Goal: Communication & Community: Answer question/provide support

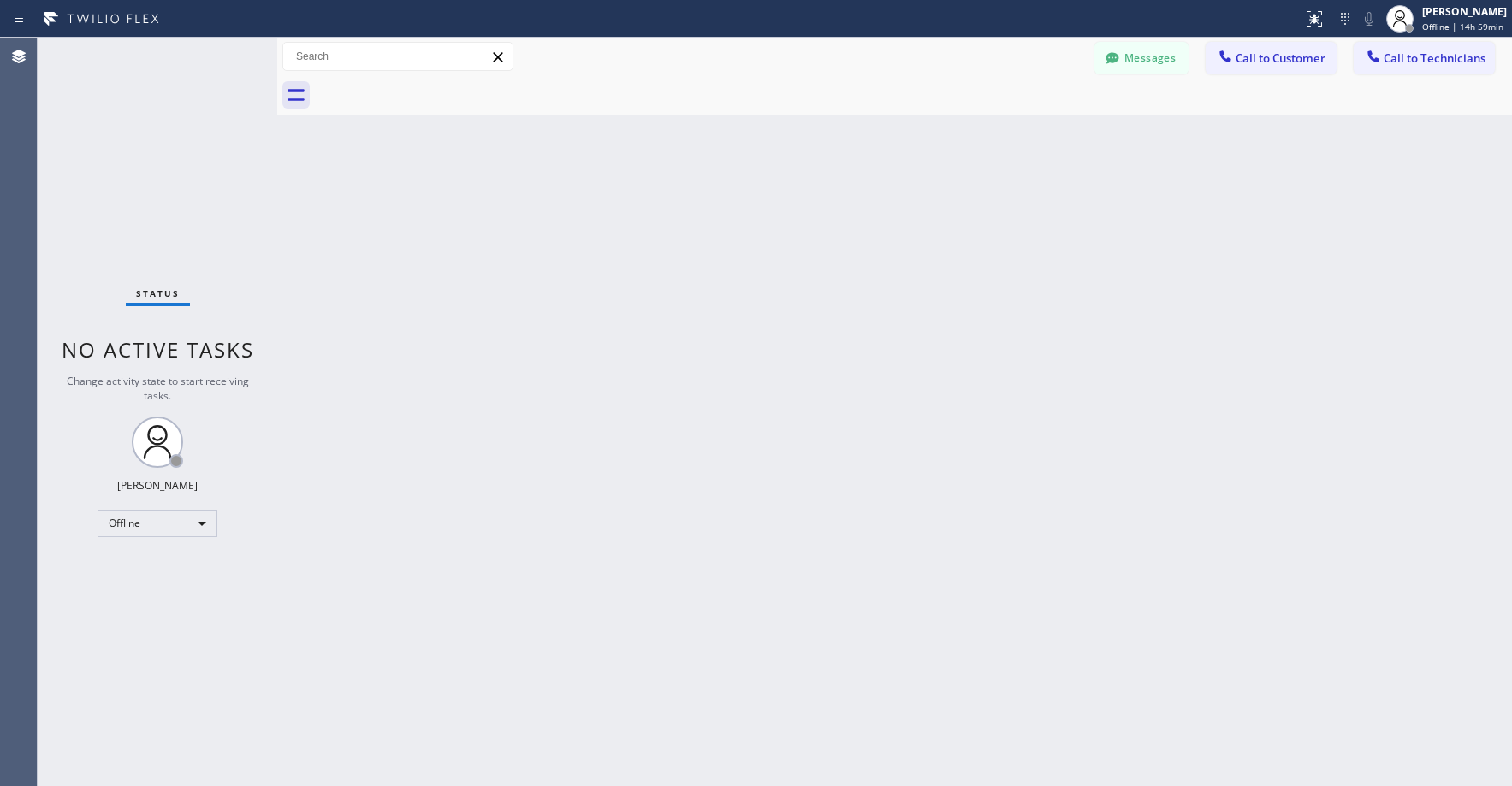
click at [202, 144] on div "Status No active tasks Change activity state to start receiving tasks. [PERSON_…" at bounding box center [157, 411] width 240 height 748
click at [136, 531] on div "Offline" at bounding box center [157, 523] width 120 height 27
click at [158, 596] on li "Unavailable" at bounding box center [156, 590] width 117 height 21
click at [143, 139] on div "Status No active tasks Change activity state to start receiving tasks. Axel Men…" at bounding box center [157, 411] width 240 height 748
click at [152, 114] on div "Status No active tasks Change activity state to start receiving tasks. Axel Men…" at bounding box center [157, 411] width 240 height 748
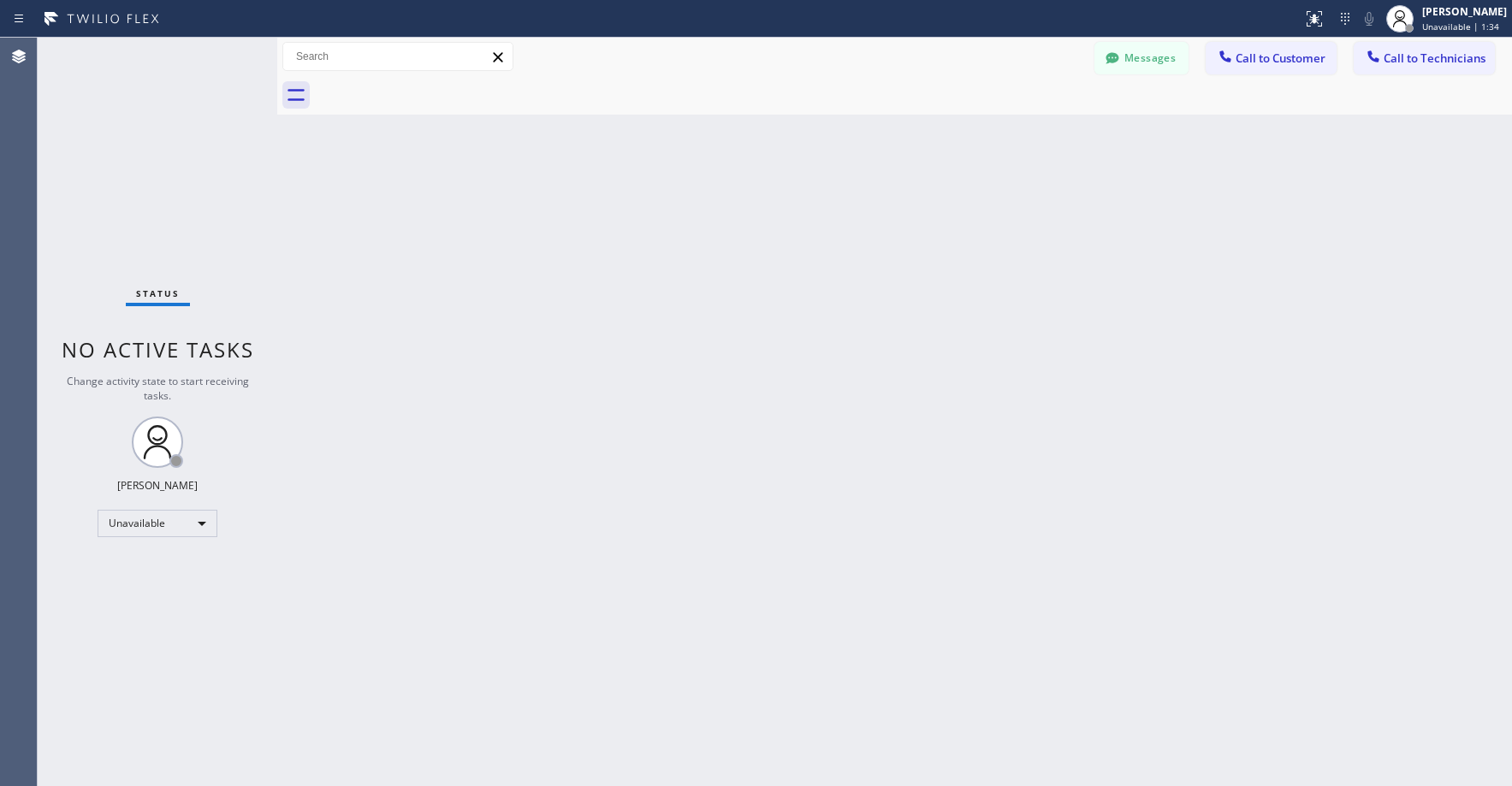
drag, startPoint x: 195, startPoint y: 236, endPoint x: 189, endPoint y: 269, distance: 33.5
click at [191, 241] on div "Status No active tasks Change activity state to start receiving tasks. Axel Men…" at bounding box center [157, 411] width 240 height 748
click at [149, 89] on div "Status No active tasks Change activity state to start receiving tasks. Axel Men…" at bounding box center [157, 411] width 240 height 748
click at [145, 143] on div "Status No active tasks Change activity state to start receiving tasks. Axel Men…" at bounding box center [157, 411] width 240 height 748
click at [145, 221] on div "Status No active tasks Change activity state to start receiving tasks. Axel Men…" at bounding box center [157, 411] width 240 height 748
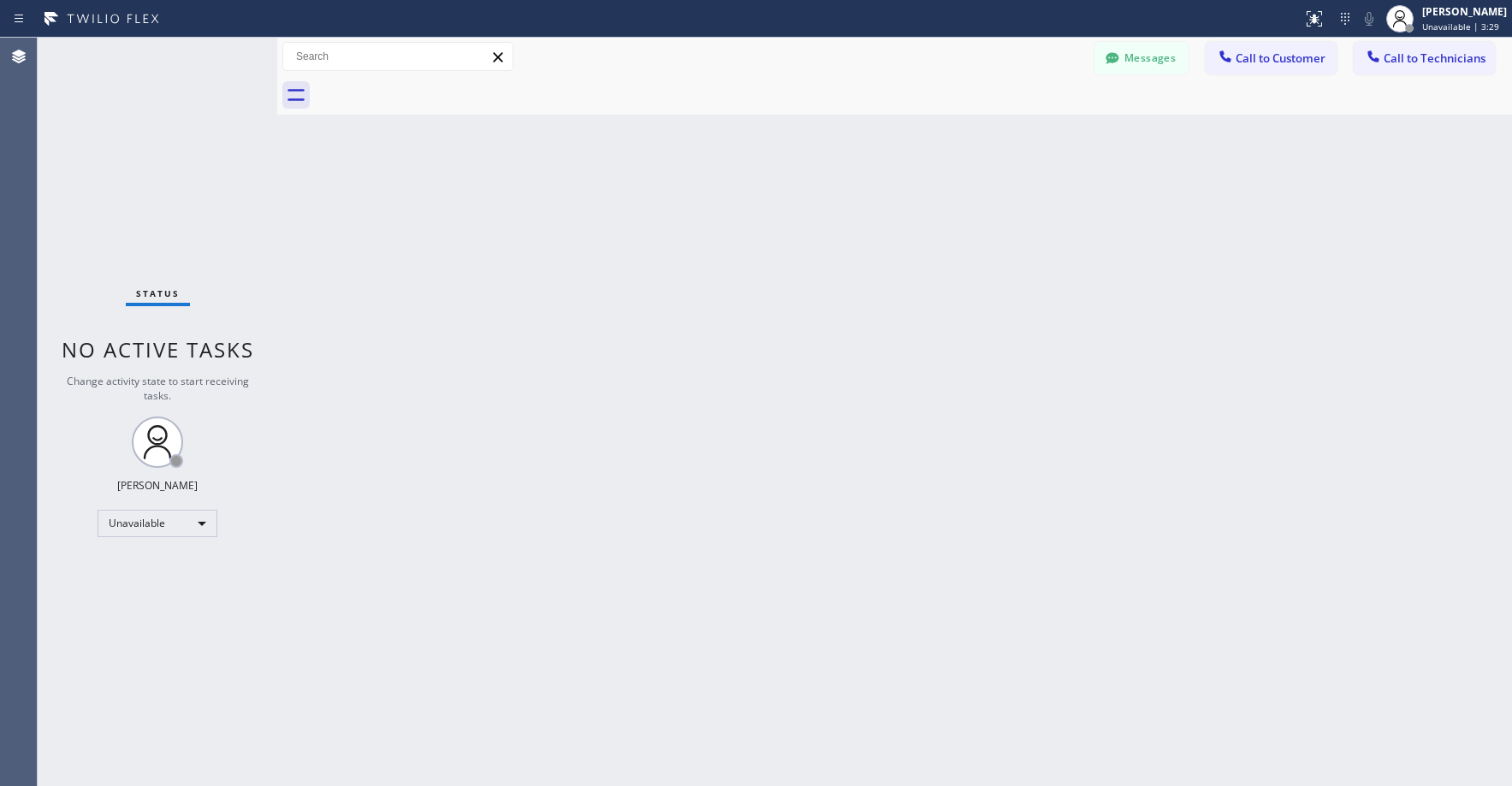
click at [149, 190] on div "Status No active tasks Change activity state to start receiving tasks. Axel Men…" at bounding box center [157, 411] width 240 height 748
click at [156, 170] on div "Status No active tasks Change activity state to start receiving tasks. Axel Men…" at bounding box center [157, 411] width 240 height 748
drag, startPoint x: 174, startPoint y: 185, endPoint x: 170, endPoint y: 254, distance: 69.1
click at [175, 189] on div "Status No active tasks Change activity state to start receiving tasks. Axel Men…" at bounding box center [157, 411] width 240 height 748
click at [130, 159] on div "Status No active tasks Change activity state to start receiving tasks. Axel Men…" at bounding box center [157, 411] width 240 height 748
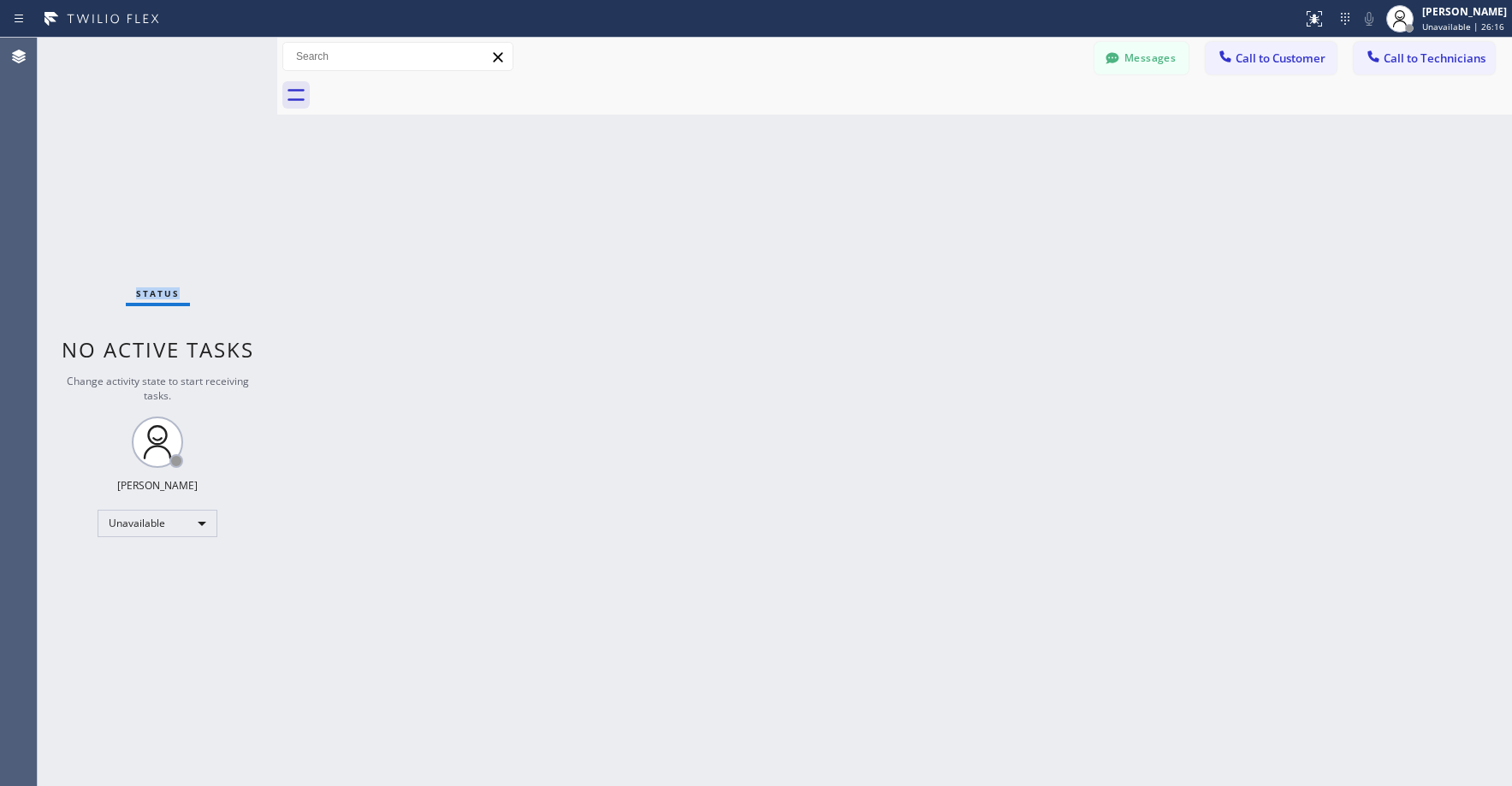
click at [130, 159] on div "Status No active tasks Change activity state to start receiving tasks. Axel Men…" at bounding box center [157, 411] width 240 height 748
click at [177, 103] on div "Status No active tasks Change activity state to start receiving tasks. Axel Men…" at bounding box center [157, 411] width 240 height 748
click at [130, 111] on div "Status No active tasks Change activity state to start receiving tasks. Axel Men…" at bounding box center [157, 411] width 240 height 748
click at [157, 137] on div "Status No active tasks Change activity state to start receiving tasks. Axel Men…" at bounding box center [157, 411] width 240 height 748
drag, startPoint x: 149, startPoint y: 163, endPoint x: 151, endPoint y: 219, distance: 56.0
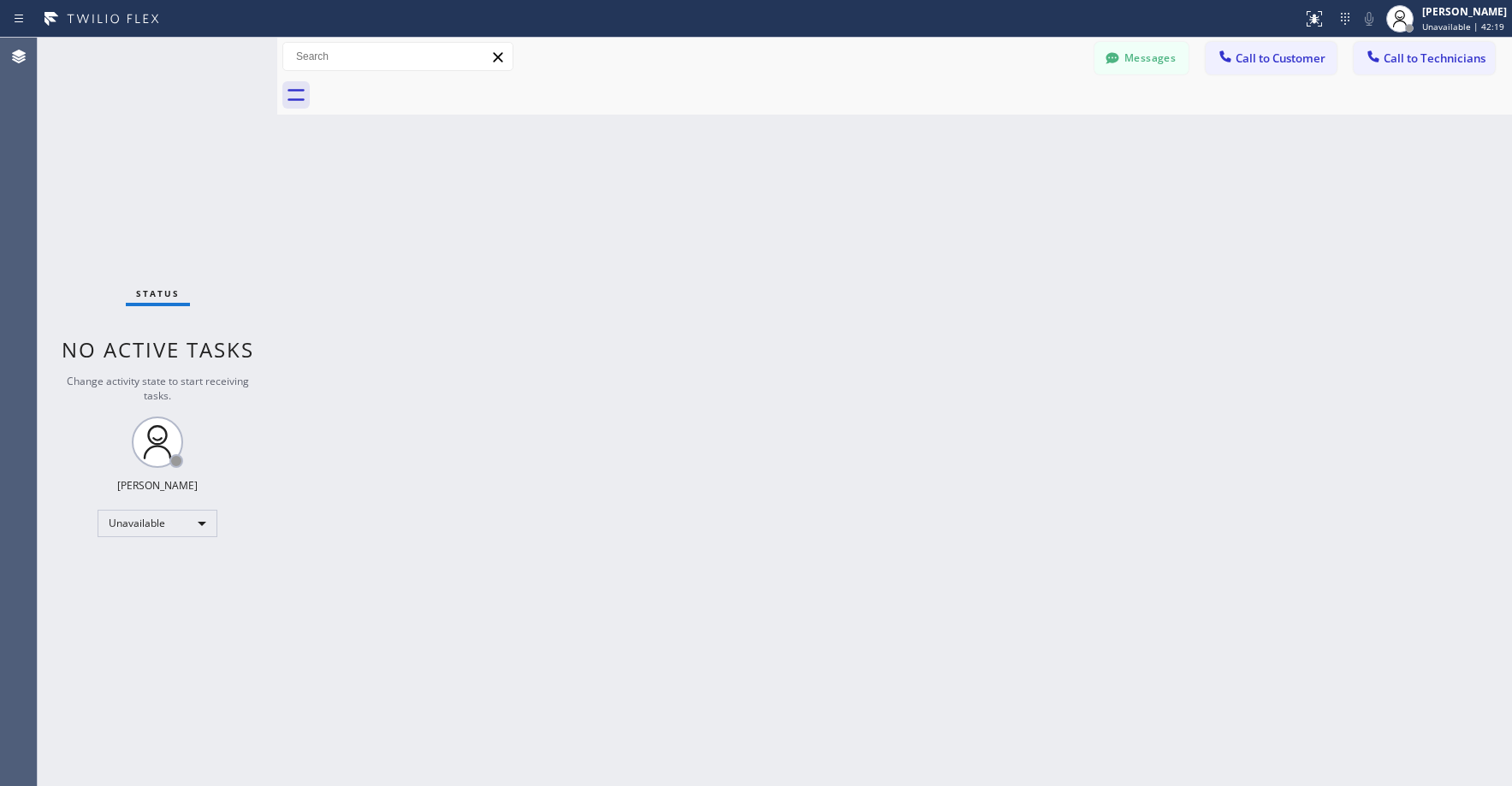
click at [149, 163] on div "Status No active tasks Change activity state to start receiving tasks. Axel Men…" at bounding box center [157, 411] width 240 height 748
click at [124, 174] on div "Status No active tasks Change activity state to start receiving tasks. Axel Men…" at bounding box center [157, 411] width 240 height 748
click at [1127, 57] on button "Messages" at bounding box center [1142, 58] width 94 height 32
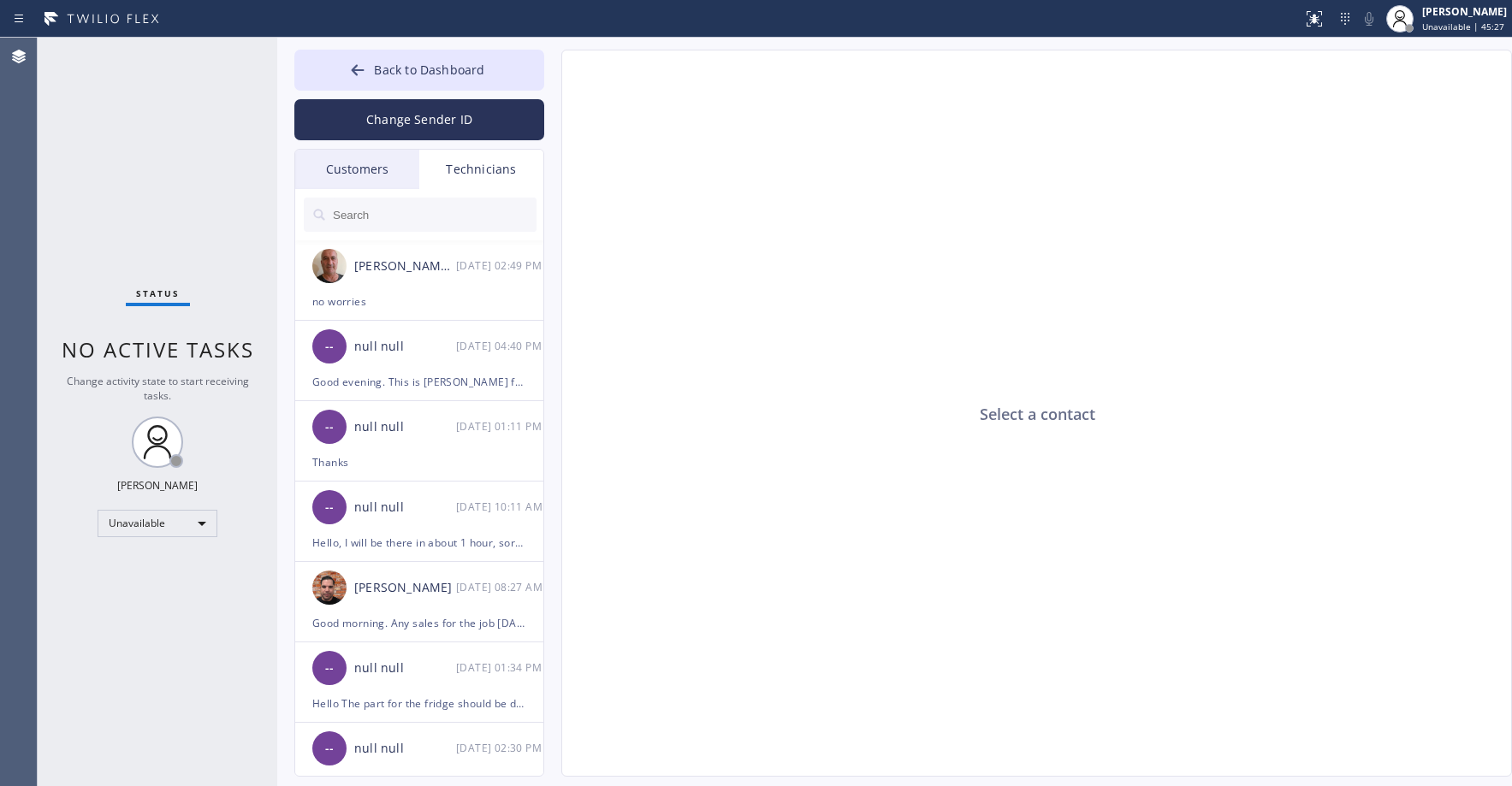
click at [370, 166] on div "Customers" at bounding box center [357, 169] width 124 height 39
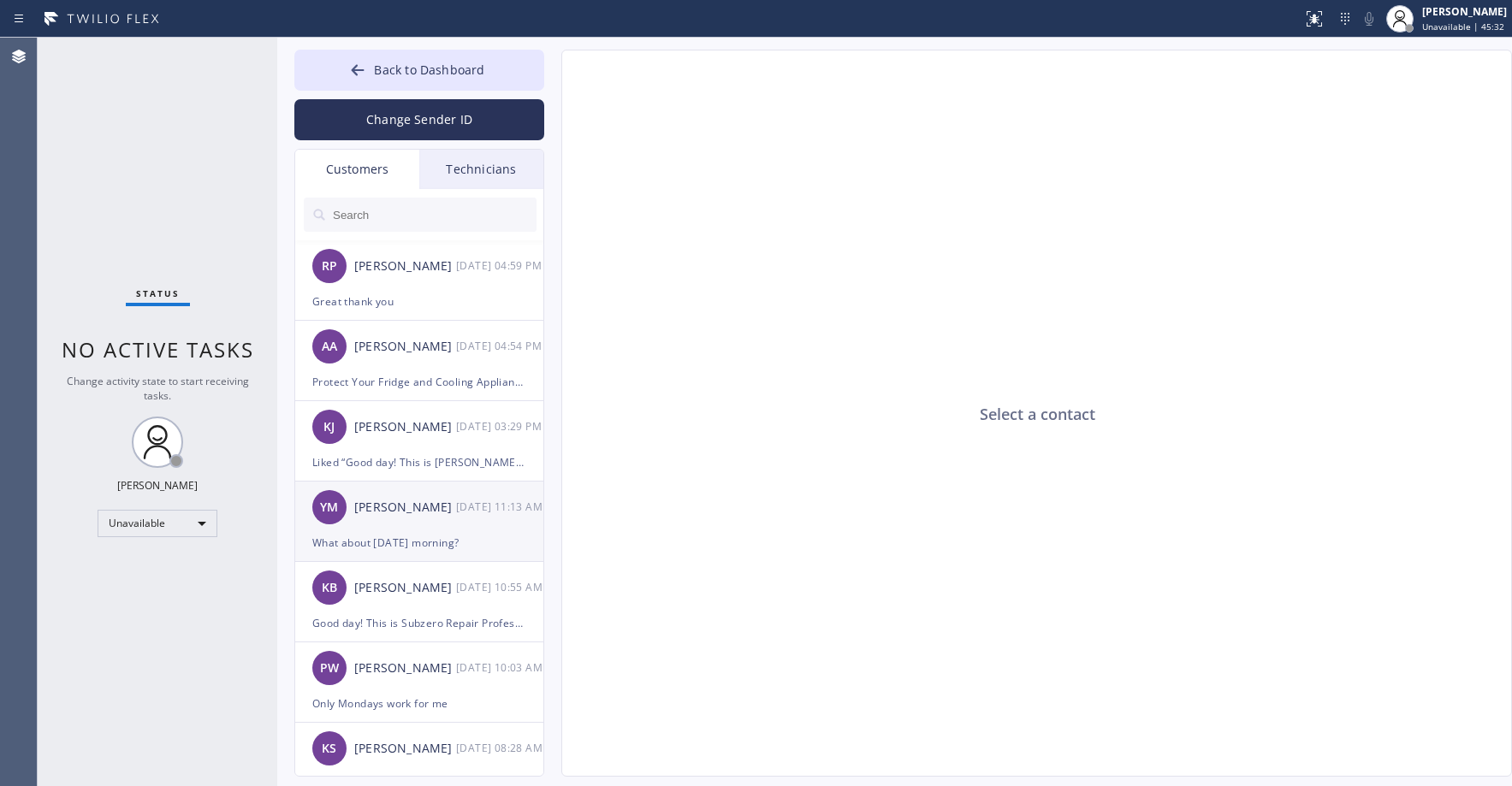
click at [420, 517] on div "YM Yana Matlof 09/08 11:13 AM" at bounding box center [420, 507] width 249 height 51
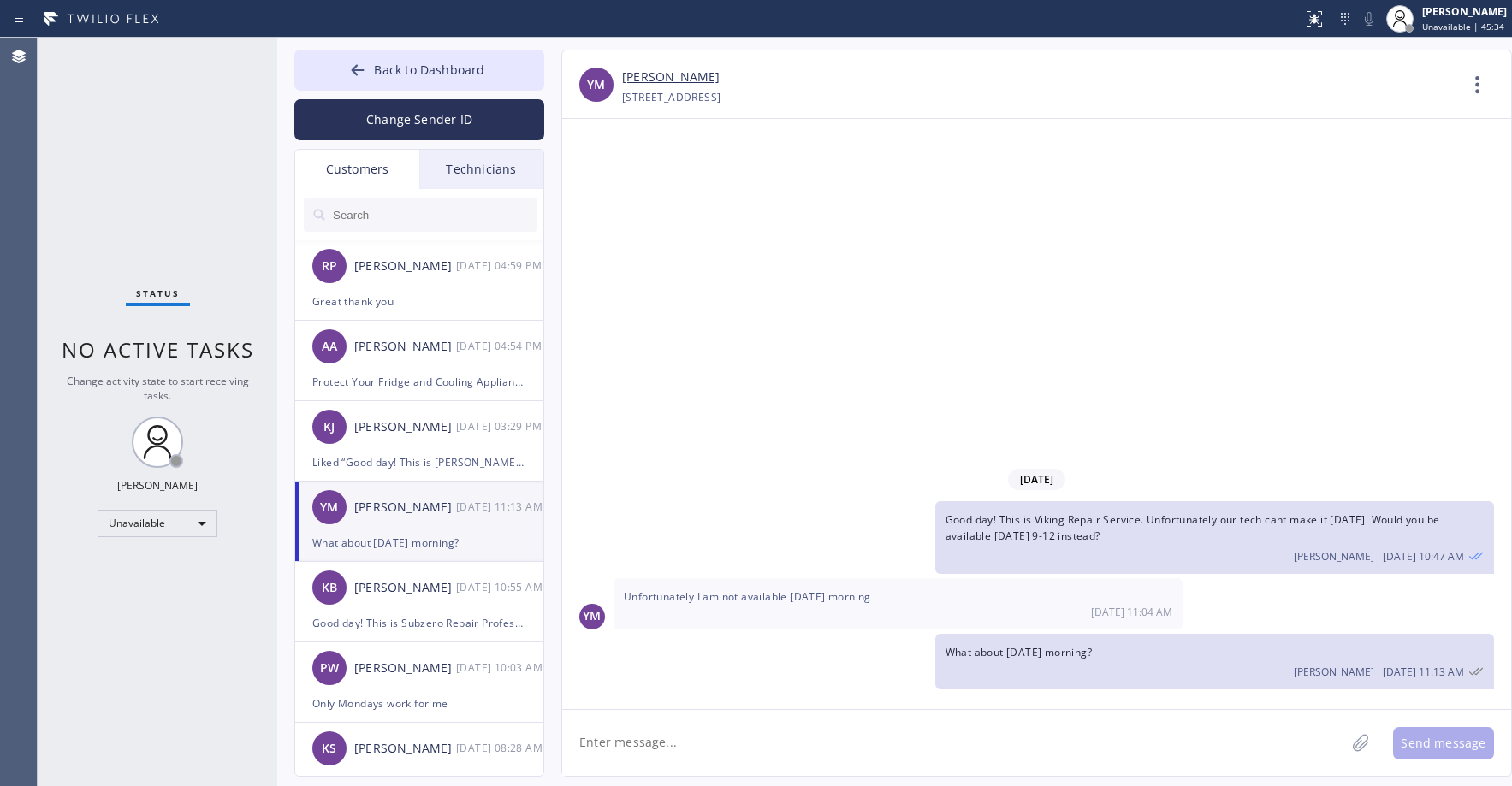
click at [659, 79] on link "Yana Matlof" at bounding box center [670, 78] width 97 height 20
click at [158, 114] on div "Status No active tasks Change activity state to start receiving tasks. Axel Men…" at bounding box center [157, 411] width 240 height 748
click at [393, 57] on button "Back to Dashboard" at bounding box center [419, 71] width 249 height 41
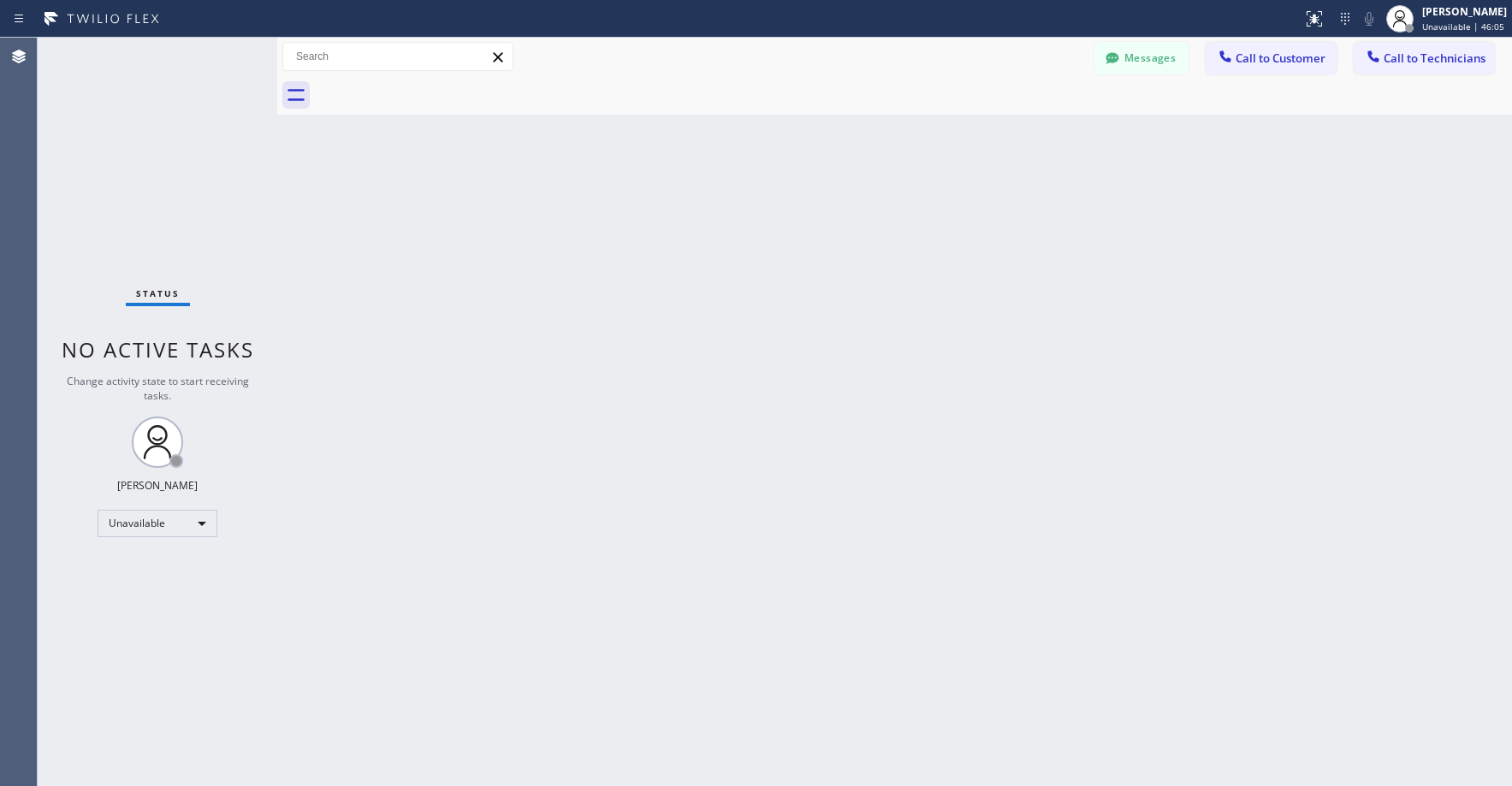
drag, startPoint x: 198, startPoint y: 128, endPoint x: 139, endPoint y: 379, distance: 257.8
click at [196, 130] on div "Status No active tasks Change activity state to start receiving tasks. Axel Men…" at bounding box center [157, 411] width 240 height 748
drag, startPoint x: 197, startPoint y: 177, endPoint x: 187, endPoint y: 364, distance: 187.3
click at [197, 178] on div "Status No active tasks Change activity state to start receiving tasks. Axel Men…" at bounding box center [157, 411] width 240 height 748
click at [177, 146] on div "Status No active tasks Change activity state to start receiving tasks. Axel Men…" at bounding box center [157, 411] width 240 height 748
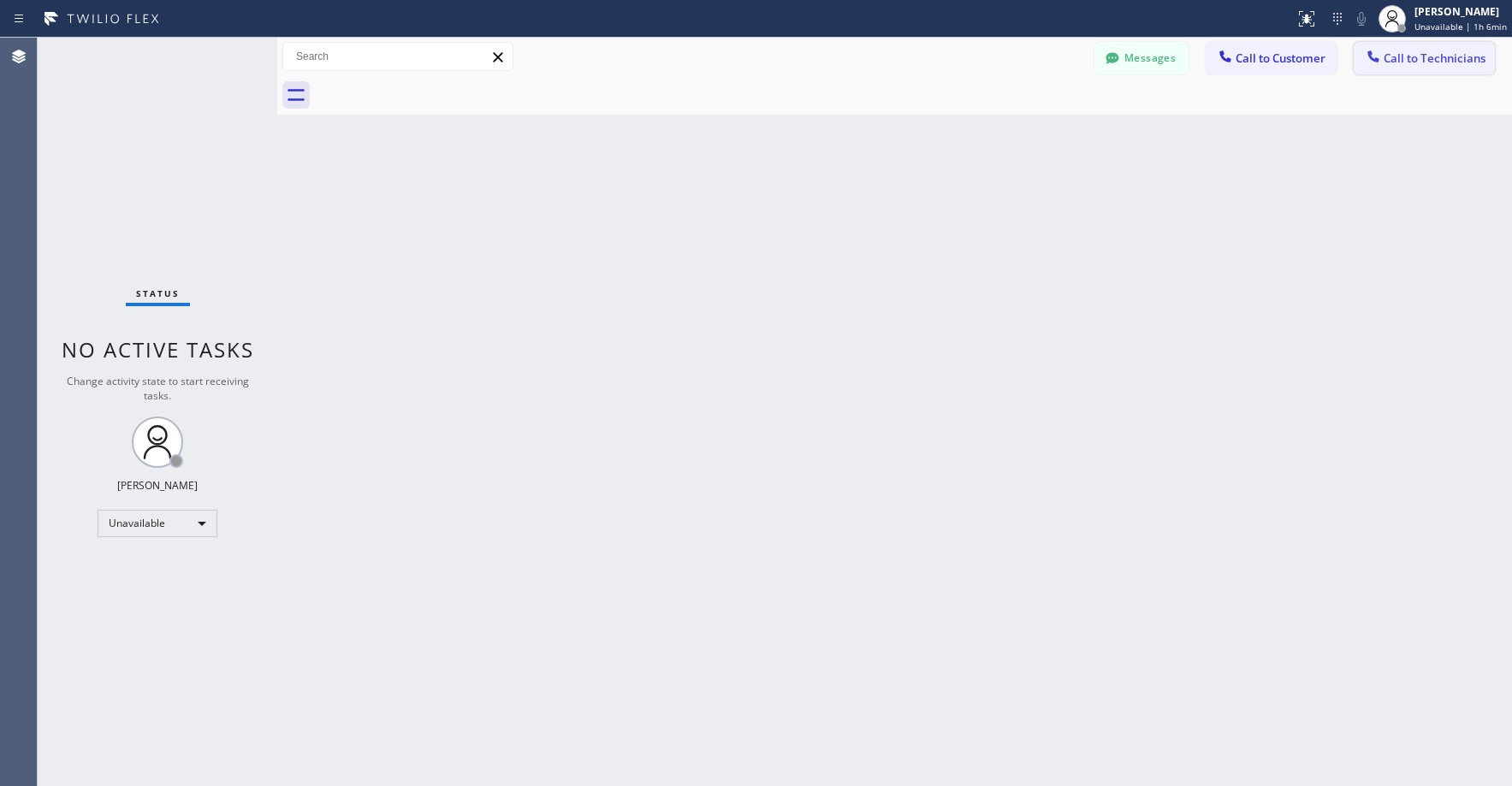
click at [1390, 65] on span "Call to Technicians" at bounding box center [1434, 58] width 102 height 16
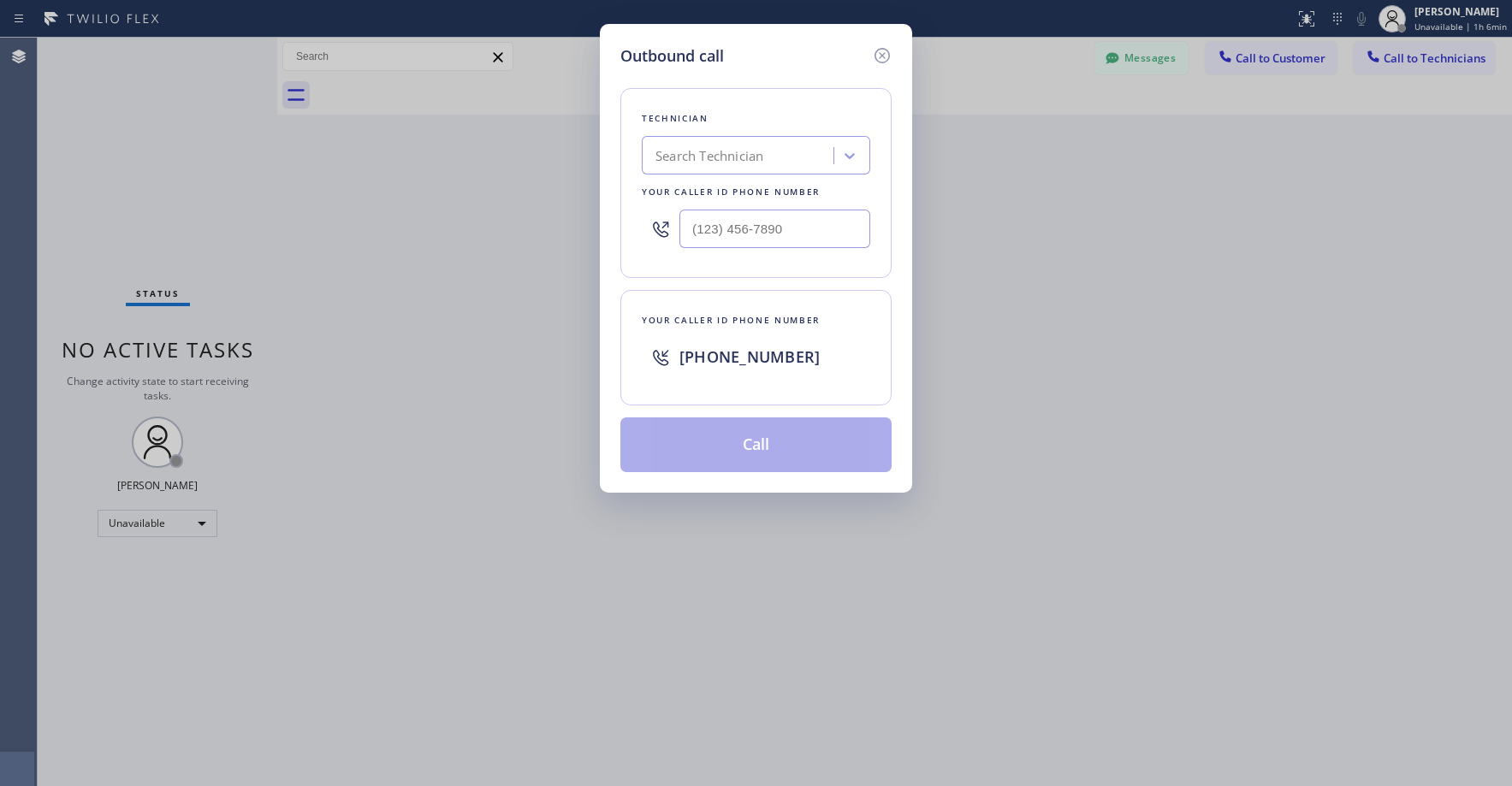
click at [762, 143] on div "Search Technician" at bounding box center [740, 156] width 187 height 29
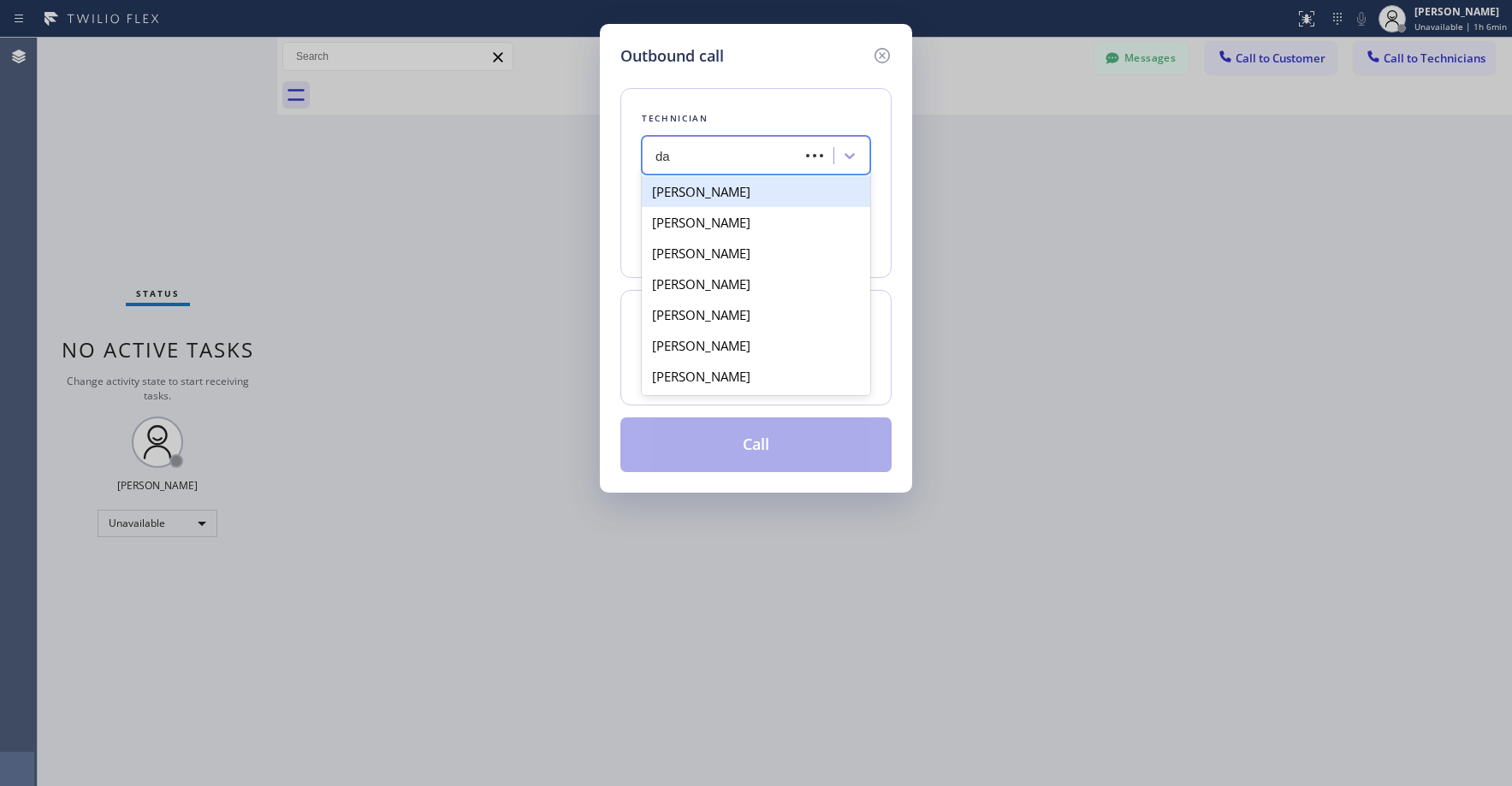
type input "d"
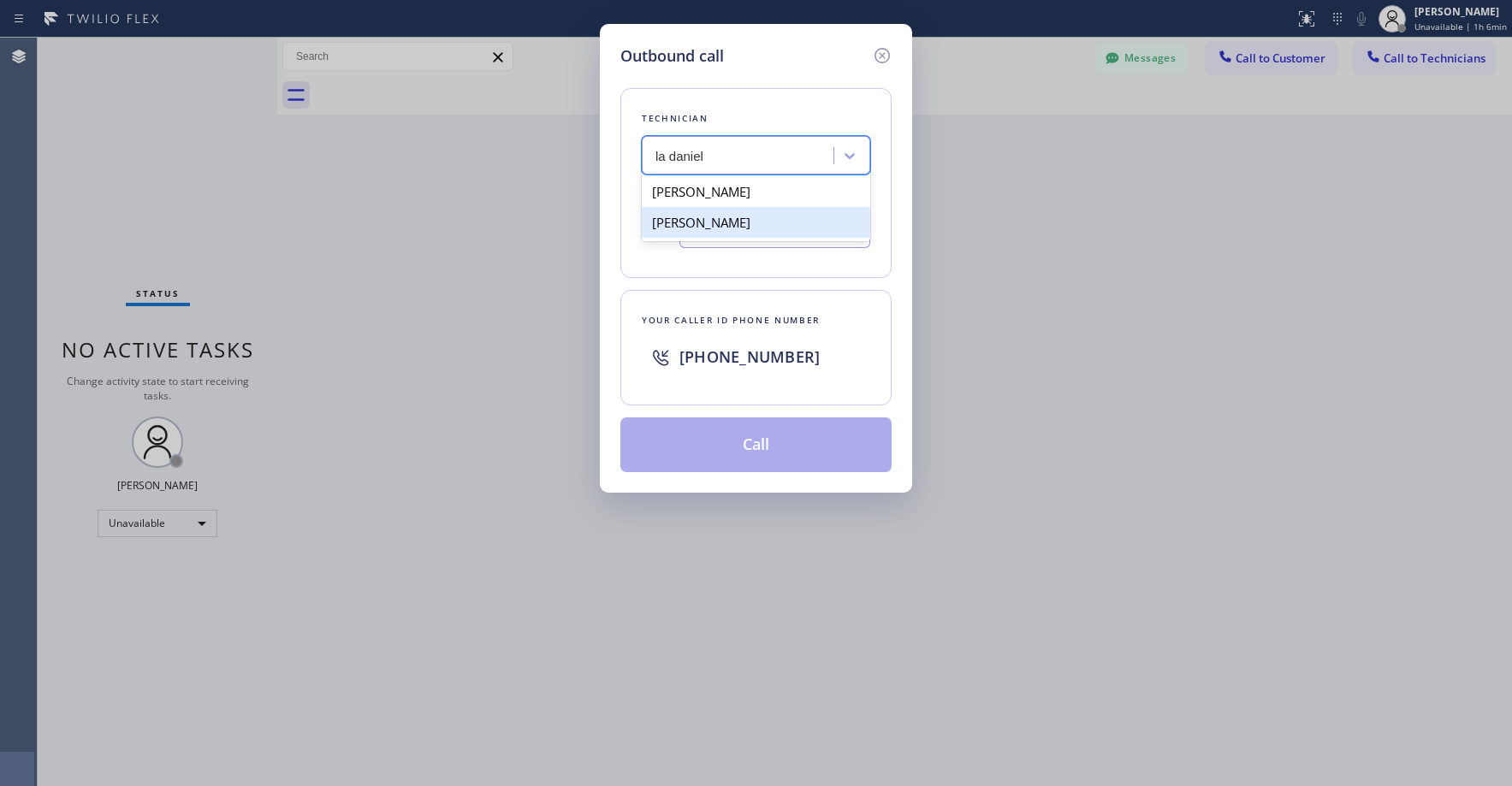
type input "la daniel"
click at [707, 144] on div "Search Technician" at bounding box center [740, 156] width 187 height 29
click at [741, 223] on div "Dmitrii Takev" at bounding box center [756, 222] width 229 height 30
type input "(323) 943-7150"
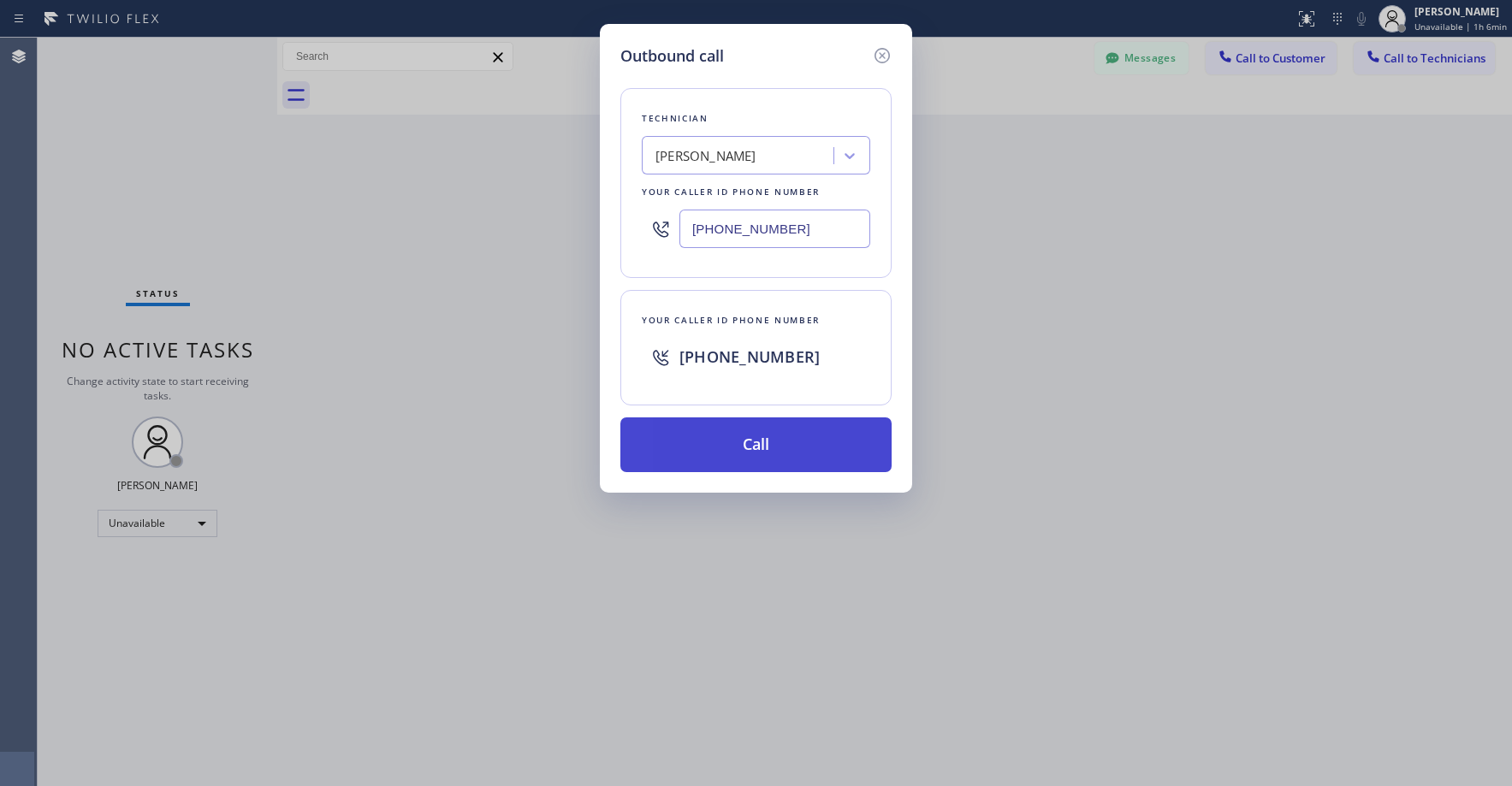
click at [748, 440] on button "Call" at bounding box center [756, 445] width 271 height 55
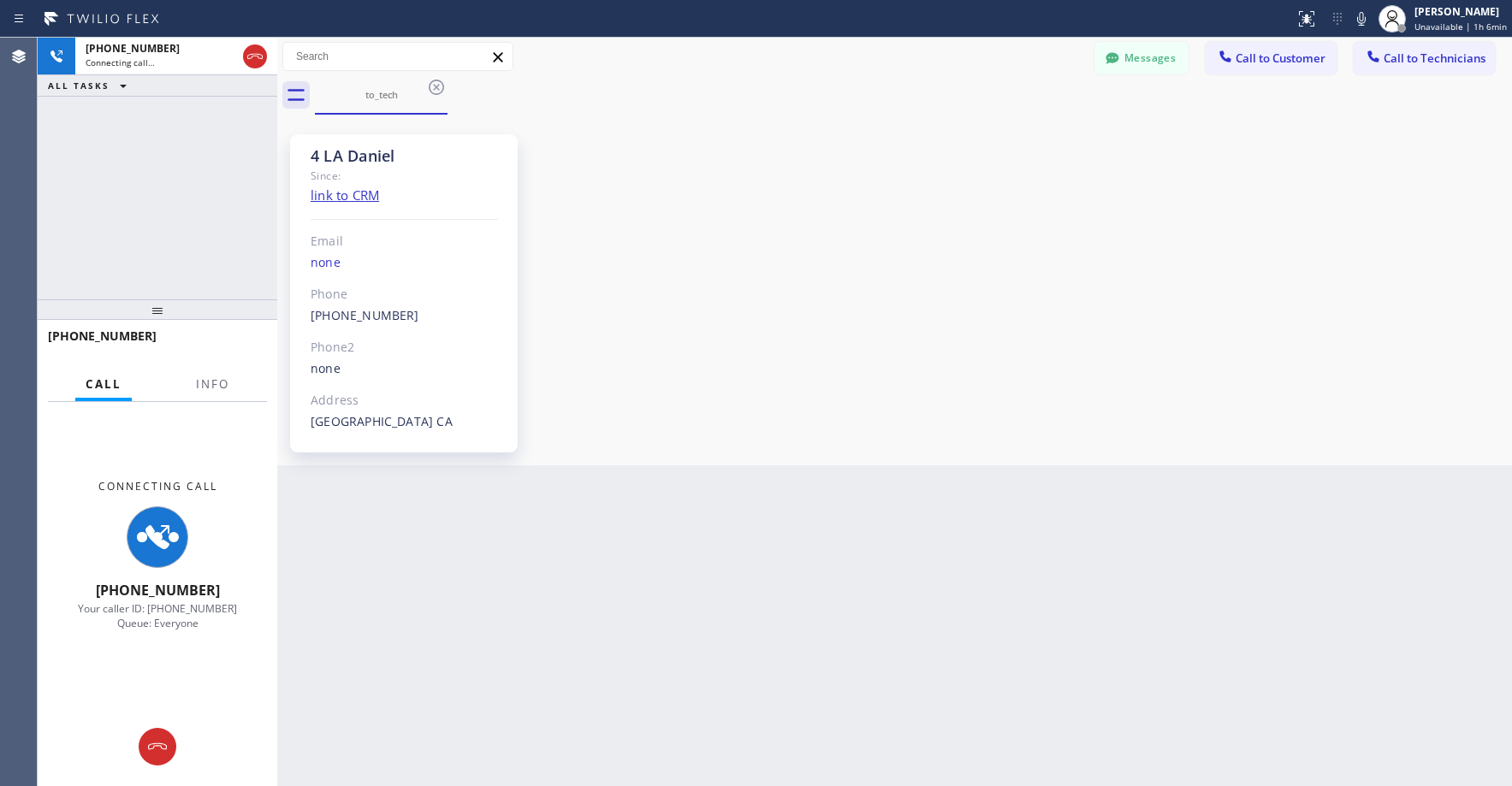
click at [125, 179] on div "+13239437150 Connecting call… ALL TASKS ALL TASKS ACTIVE TASKS TASKS IN WRAP UP" at bounding box center [157, 168] width 240 height 262
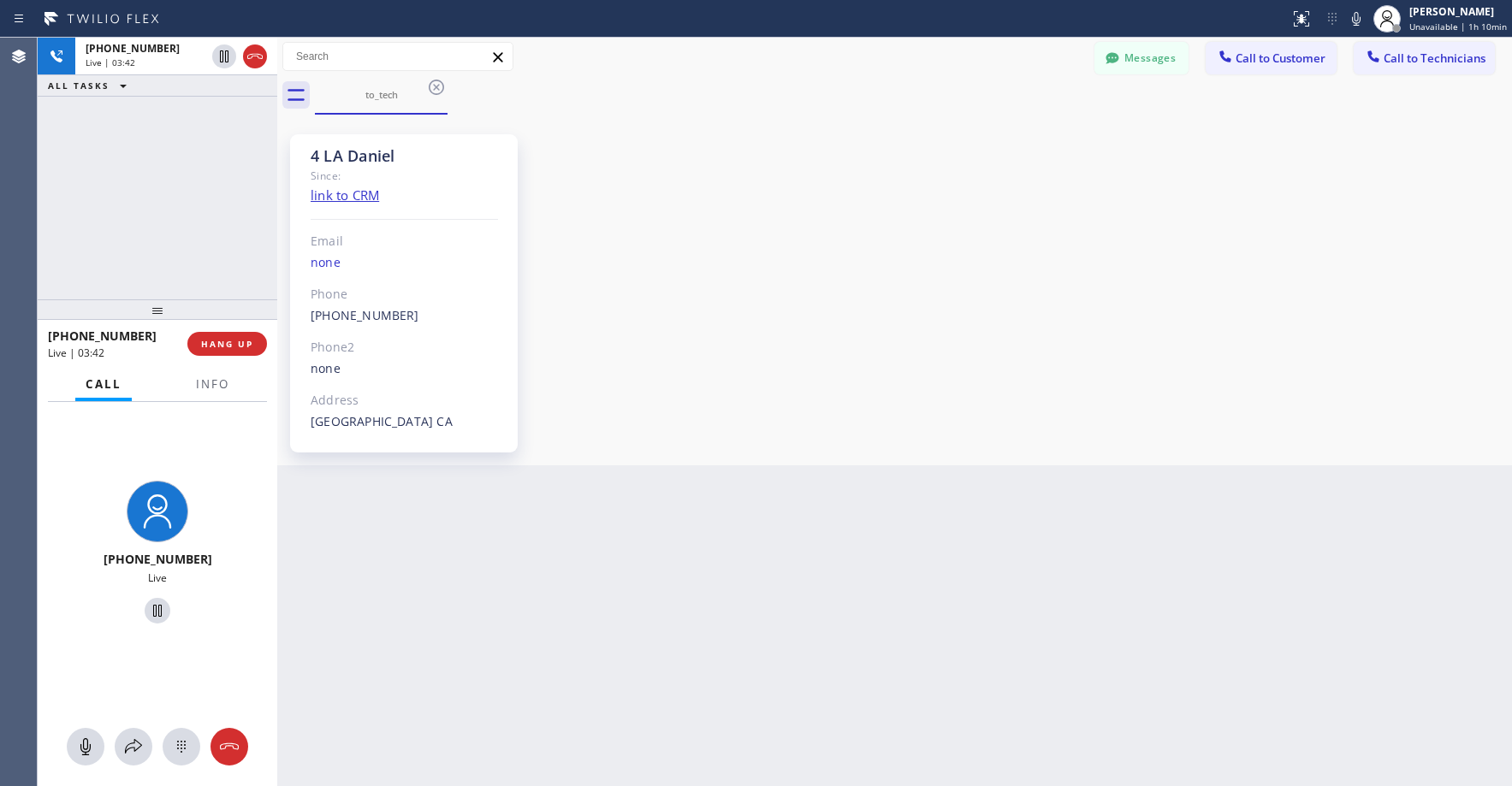
click at [175, 211] on div "+13239437150 Live | 03:42 ALL TASKS ALL TASKS ACTIVE TASKS TASKS IN WRAP UP" at bounding box center [157, 168] width 240 height 262
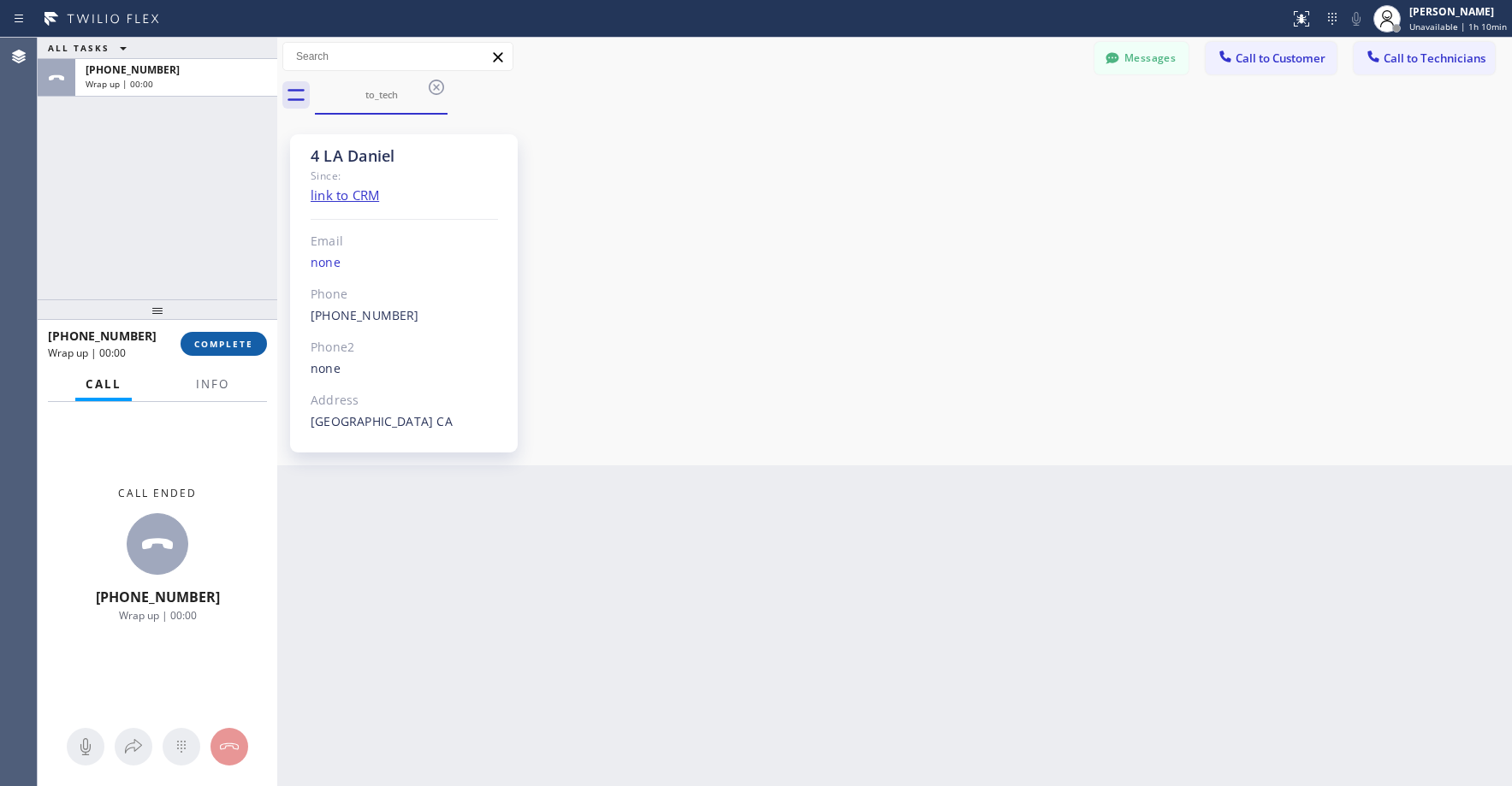
click at [228, 338] on span "COMPLETE" at bounding box center [224, 343] width 59 height 12
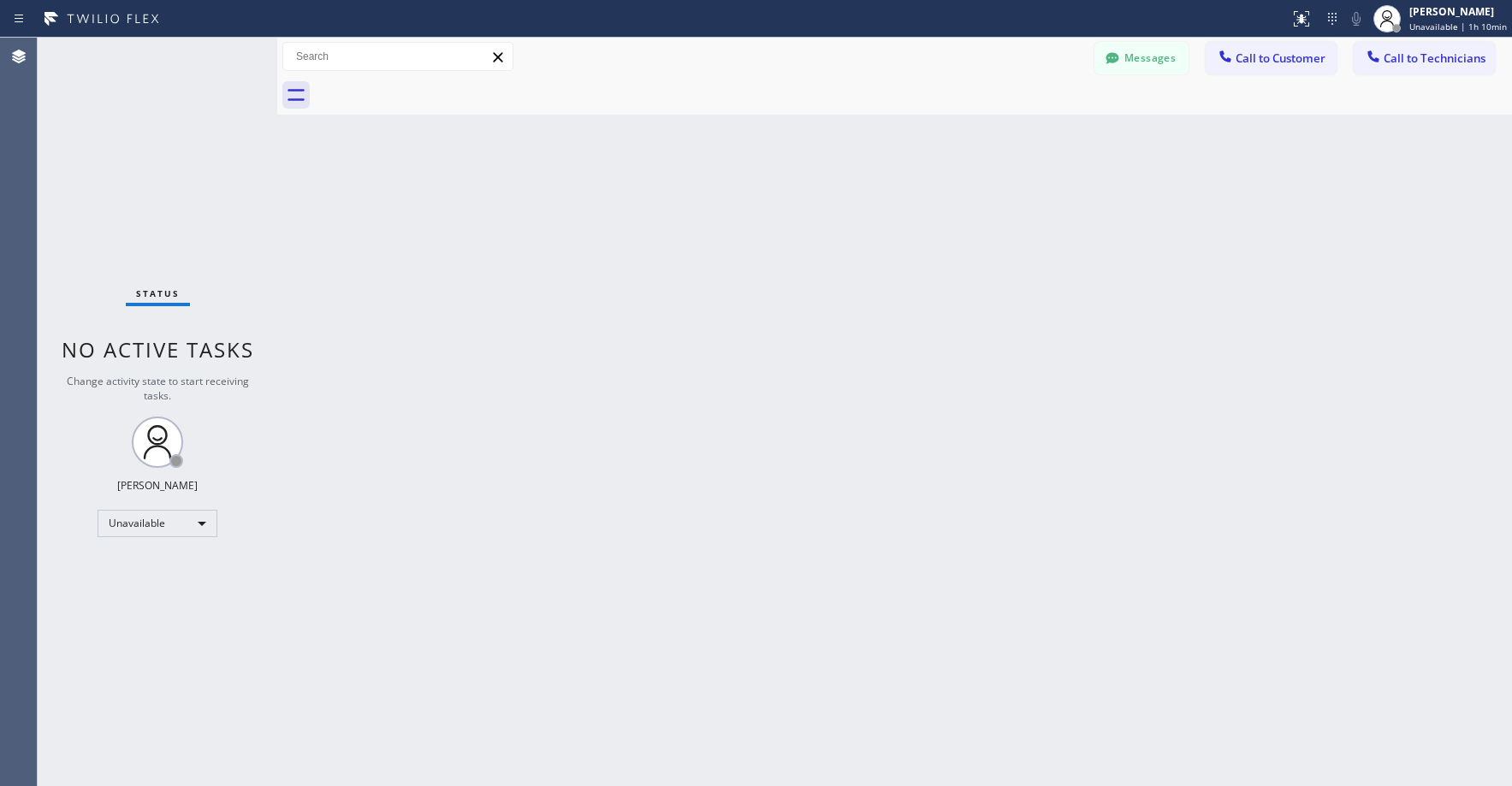
click at [170, 169] on div "Status No active tasks Change activity state to start receiving tasks. Axel Men…" at bounding box center [157, 411] width 240 height 748
click at [145, 178] on div "Status No active tasks Change activity state to start receiving tasks. Axel Men…" at bounding box center [157, 411] width 240 height 748
click at [166, 147] on div "Status No active tasks Change activity state to start receiving tasks. Axel Men…" at bounding box center [157, 411] width 240 height 748
click at [1462, 55] on span "Call to Technicians" at bounding box center [1434, 58] width 102 height 16
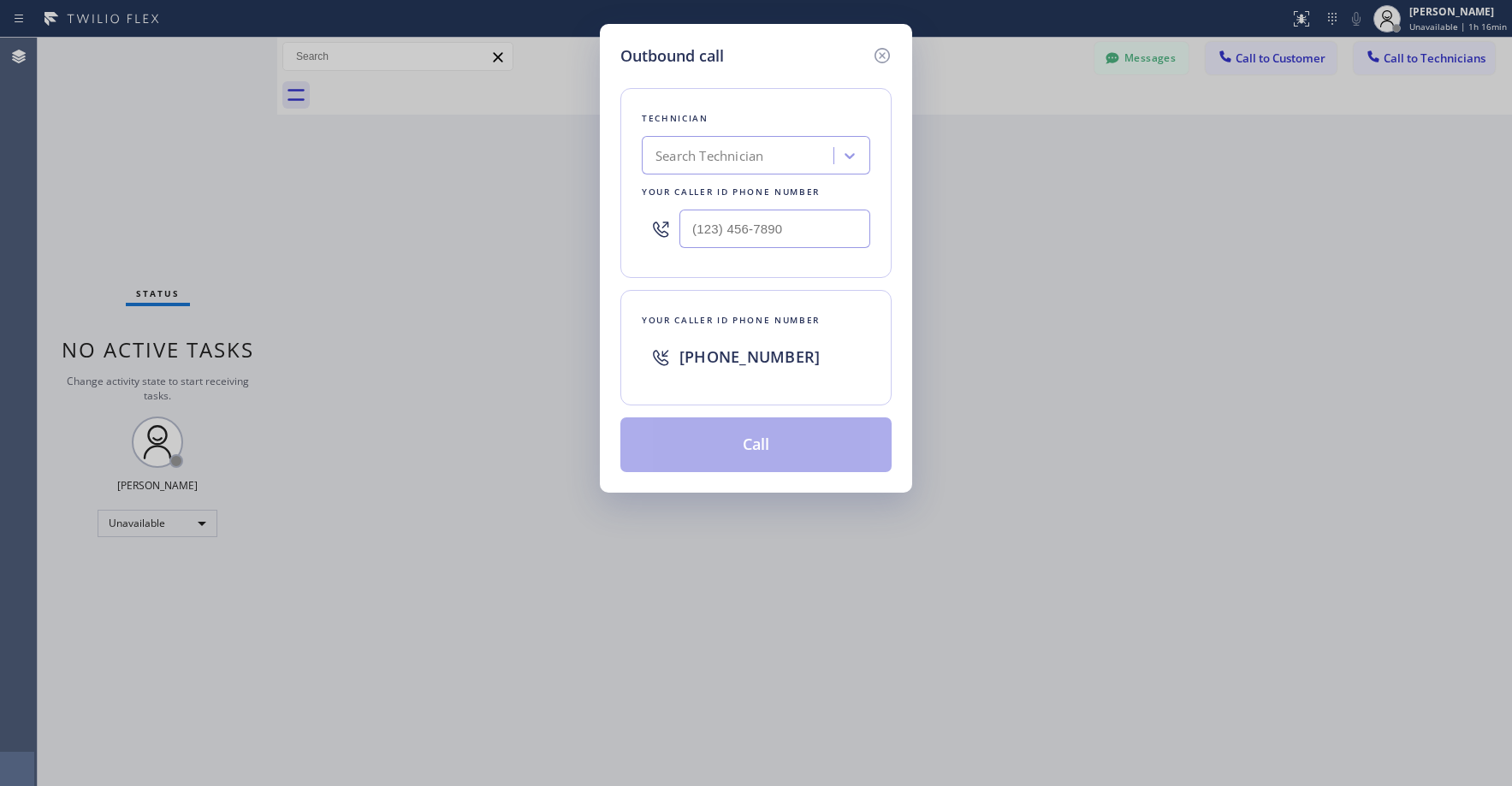
click at [772, 159] on div "Search Technician" at bounding box center [740, 156] width 187 height 29
type input "nizam"
click at [723, 193] on div "Nizam Giyazov" at bounding box center [756, 191] width 229 height 30
type input "(818) 554-3383"
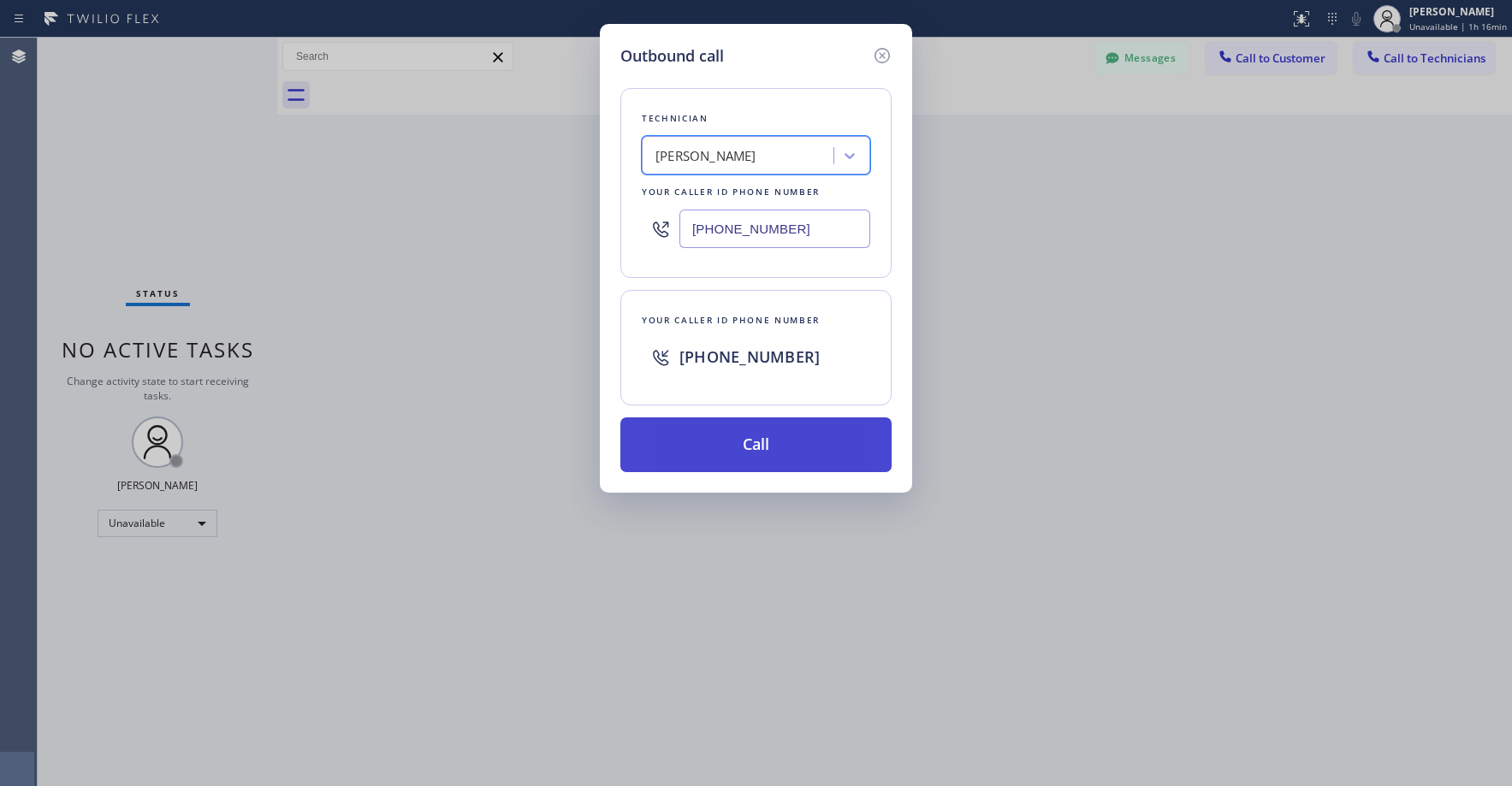
click at [753, 443] on button "Call" at bounding box center [756, 445] width 271 height 55
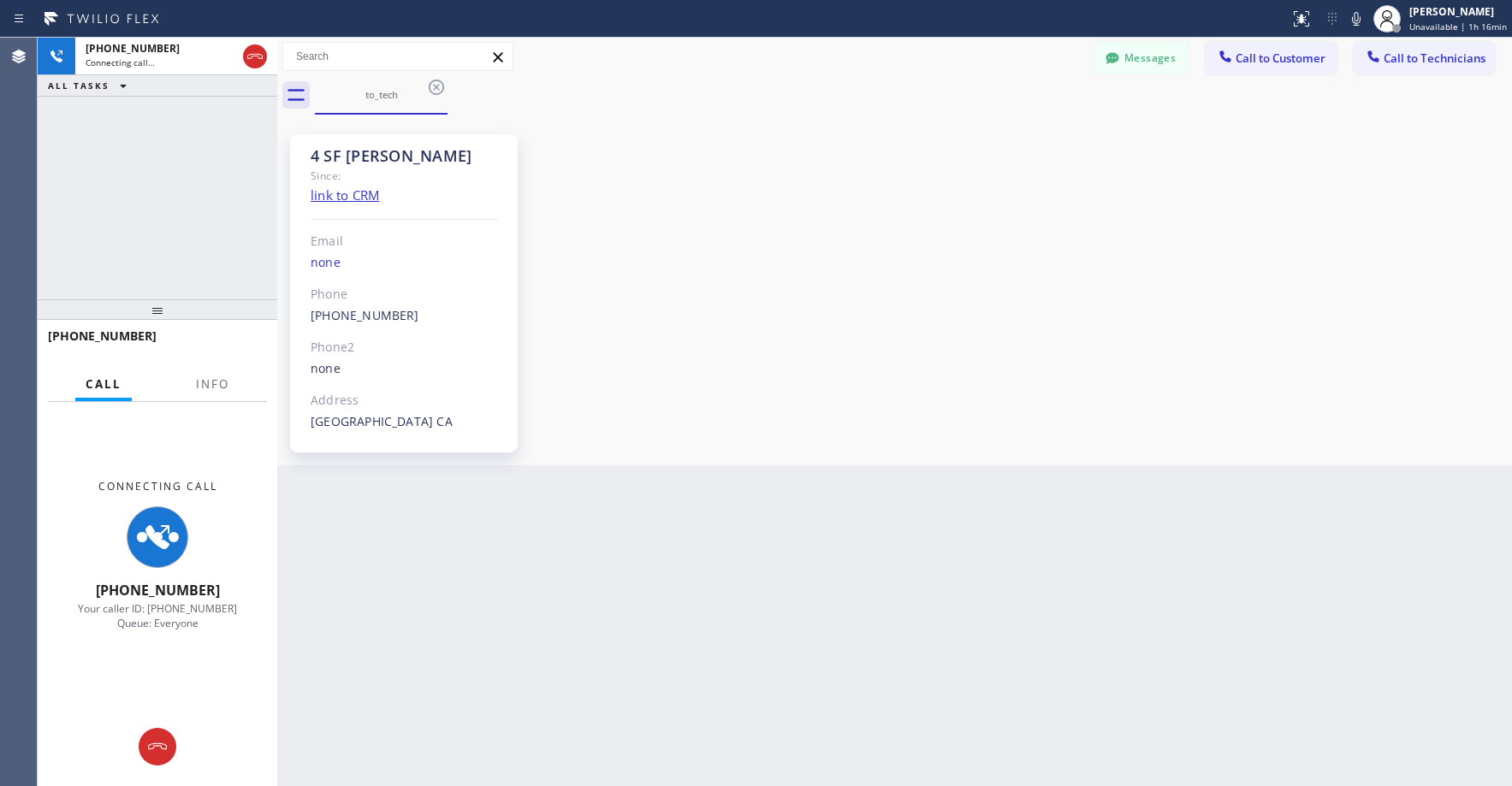
click at [151, 223] on div "+18185543383 Connecting call… ALL TASKS ALL TASKS ACTIVE TASKS TASKS IN WRAP UP" at bounding box center [157, 168] width 240 height 262
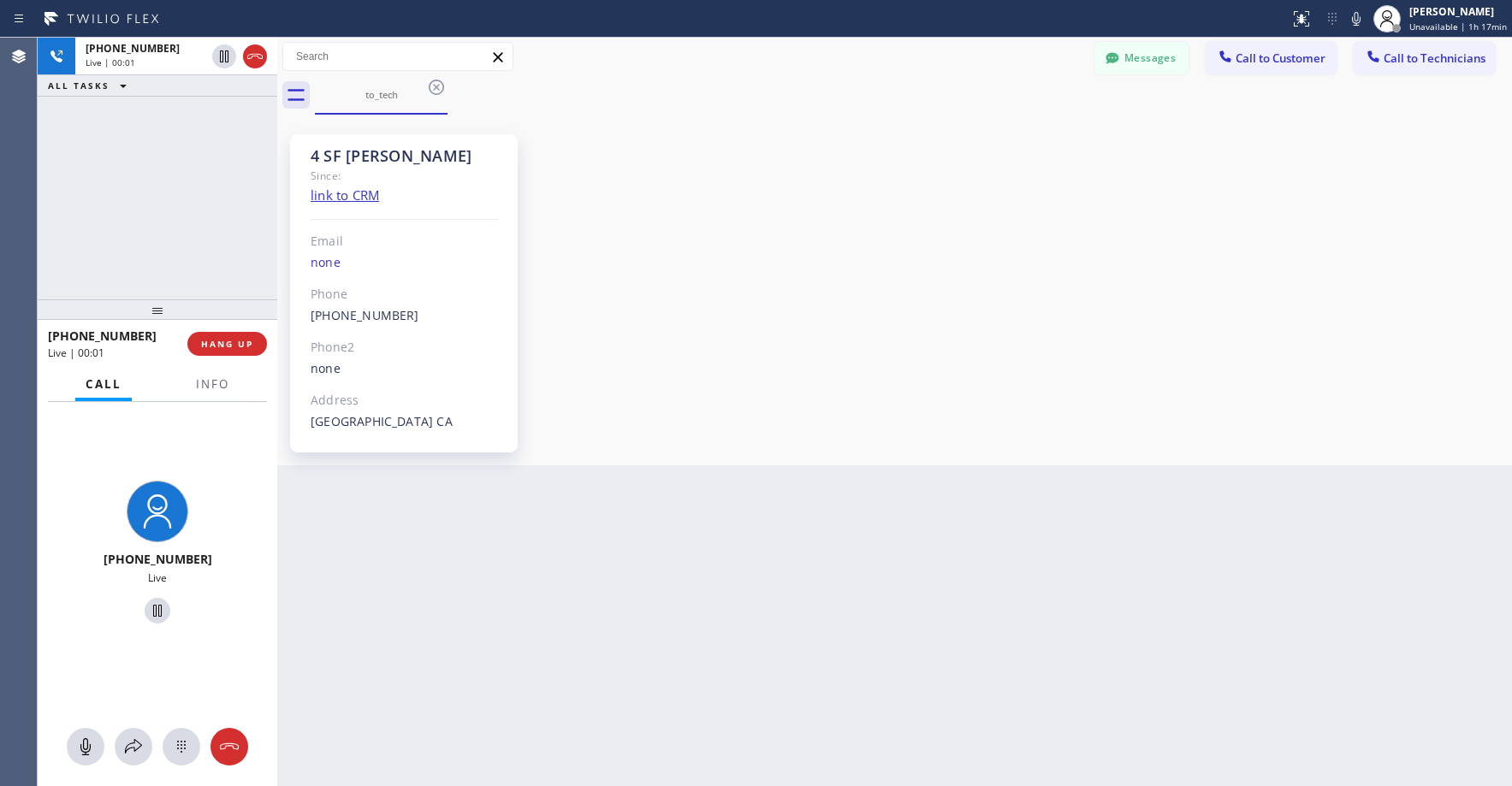
click at [127, 199] on div "+18185543383 Live | 00:01 ALL TASKS ALL TASKS ACTIVE TASKS TASKS IN WRAP UP" at bounding box center [157, 168] width 240 height 262
click at [252, 60] on icon at bounding box center [254, 56] width 21 height 21
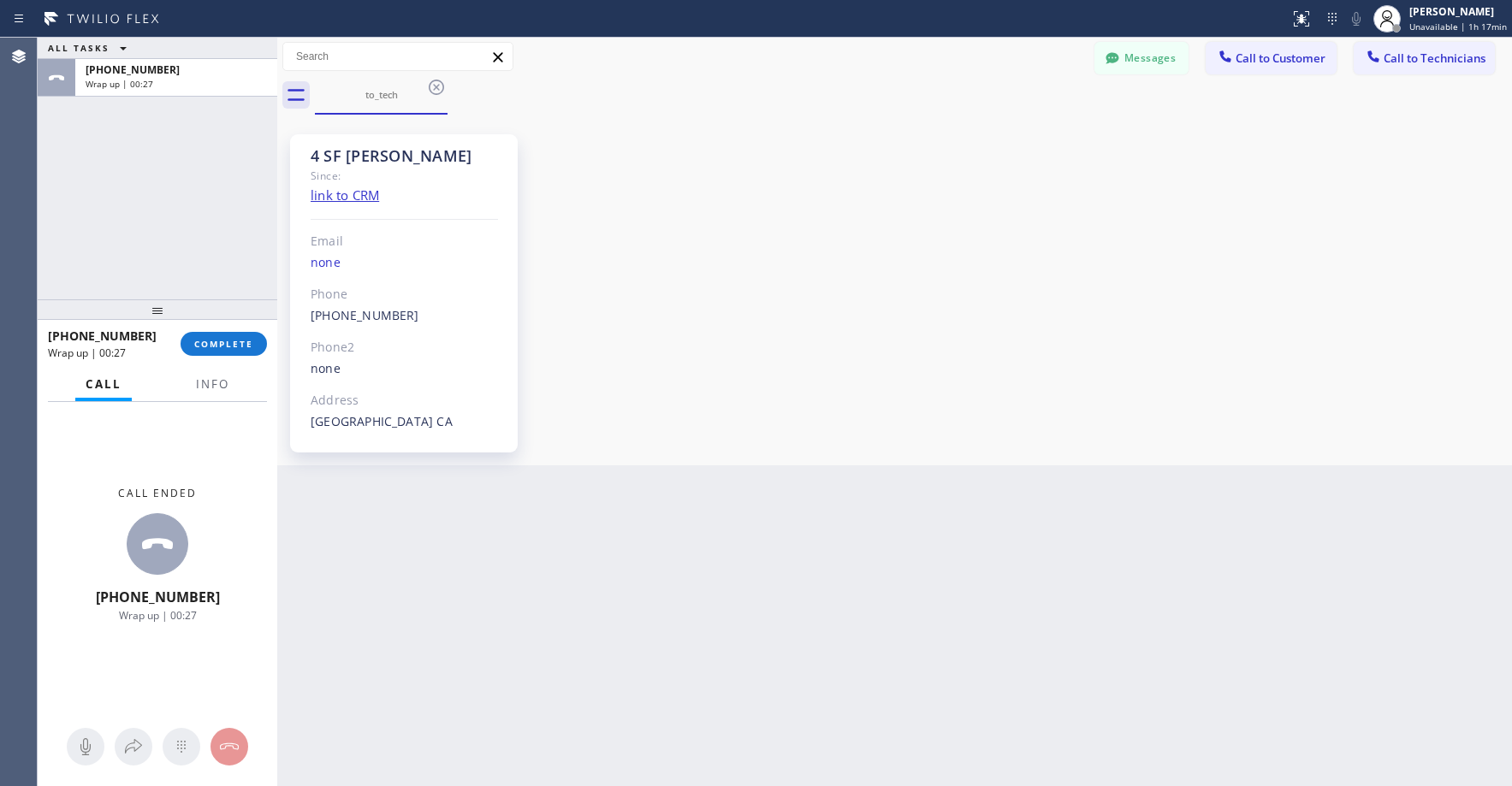
click at [159, 229] on div "ALL TASKS ALL TASKS ACTIVE TASKS TASKS IN WRAP UP +18185543383 Wrap up | 00:27" at bounding box center [157, 168] width 240 height 262
click at [229, 345] on span "COMPLETE" at bounding box center [224, 343] width 59 height 12
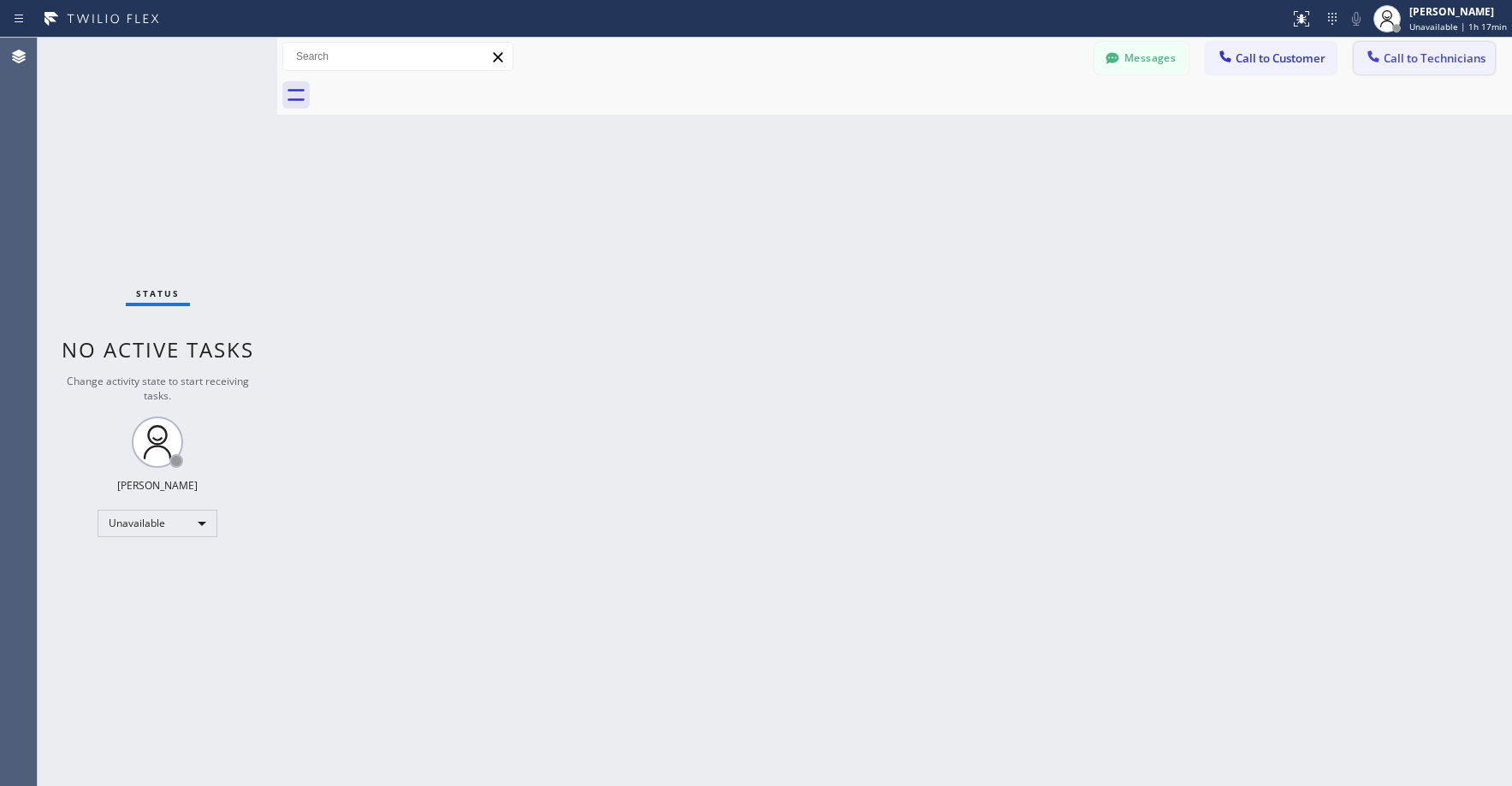
click at [1404, 71] on button "Call to Technicians" at bounding box center [1425, 58] width 141 height 32
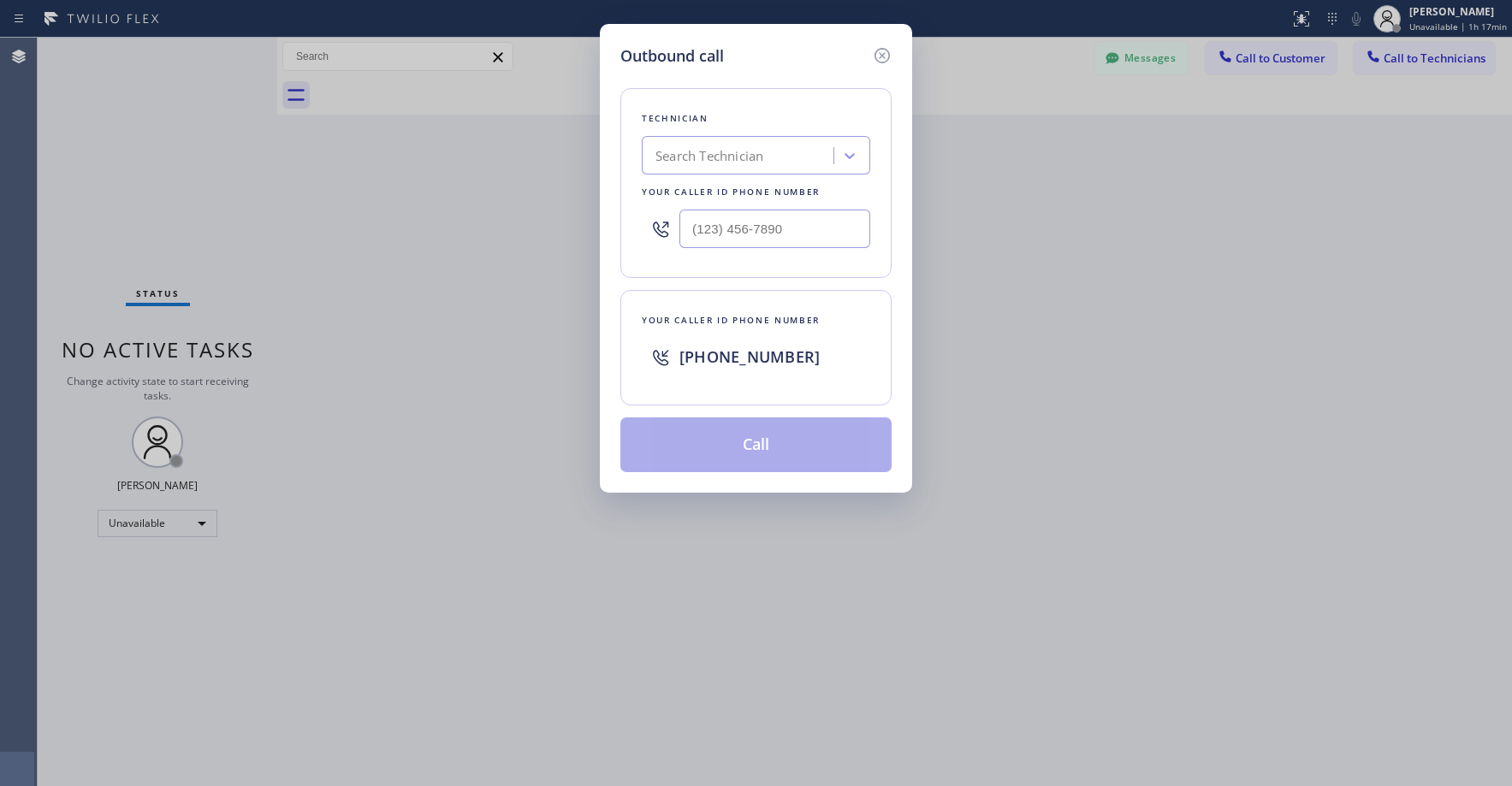
click at [702, 152] on div "Search Technician" at bounding box center [709, 156] width 108 height 20
type input "sf tom"
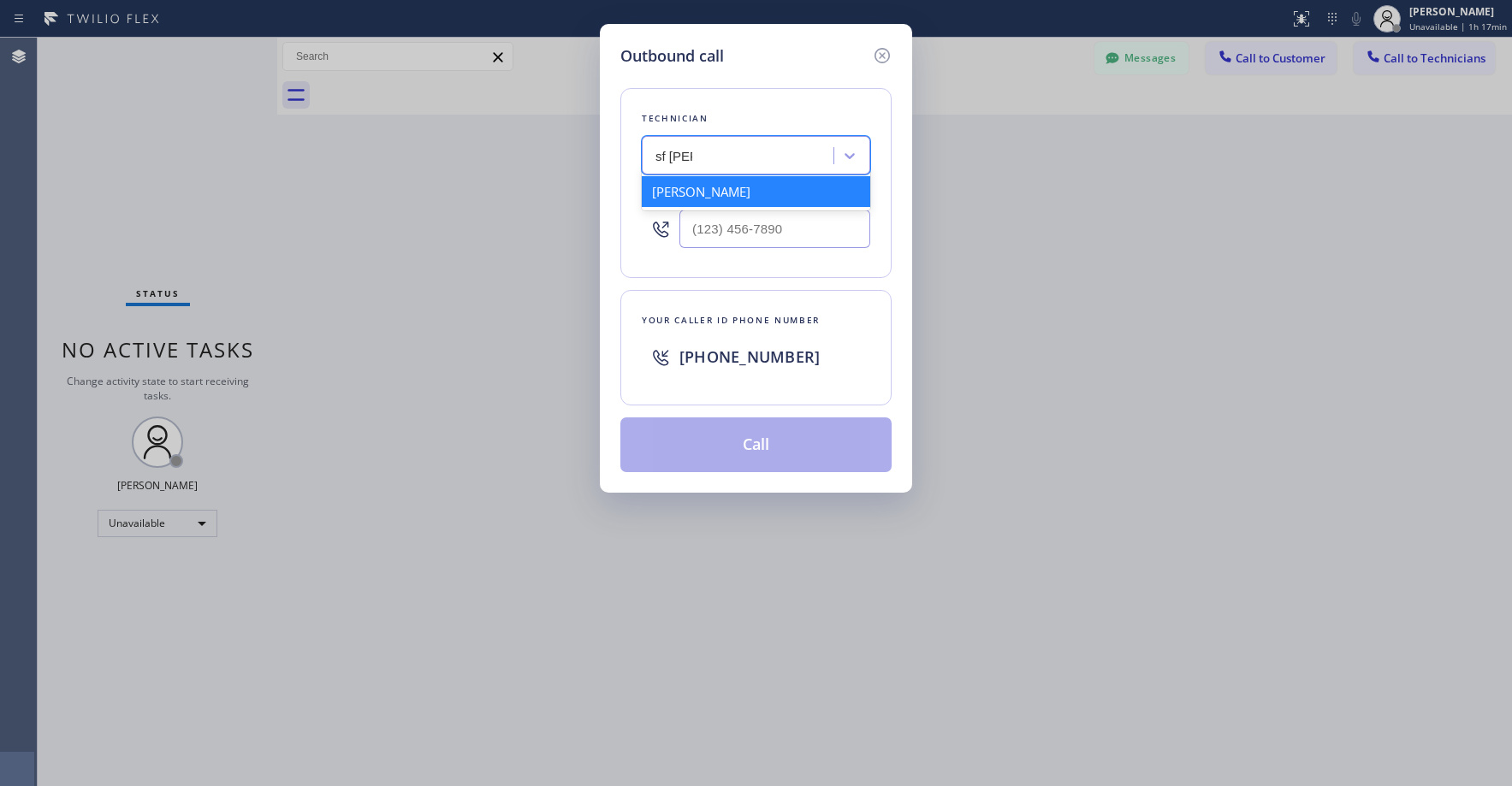
click at [713, 195] on div "Nizam Giyazov" at bounding box center [756, 191] width 229 height 30
type input "(818) 554-3383"
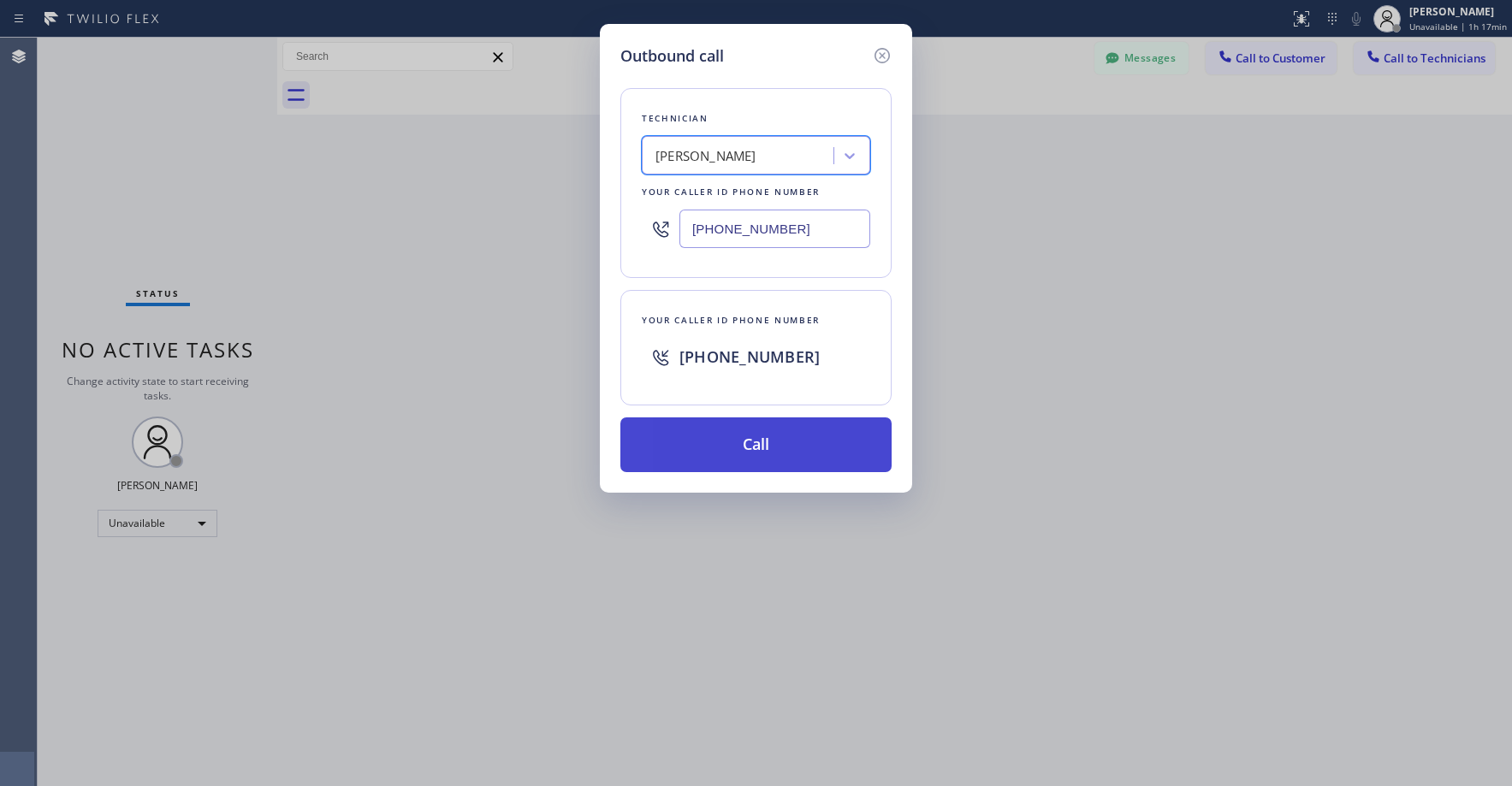
click at [754, 442] on button "Call" at bounding box center [756, 445] width 271 height 55
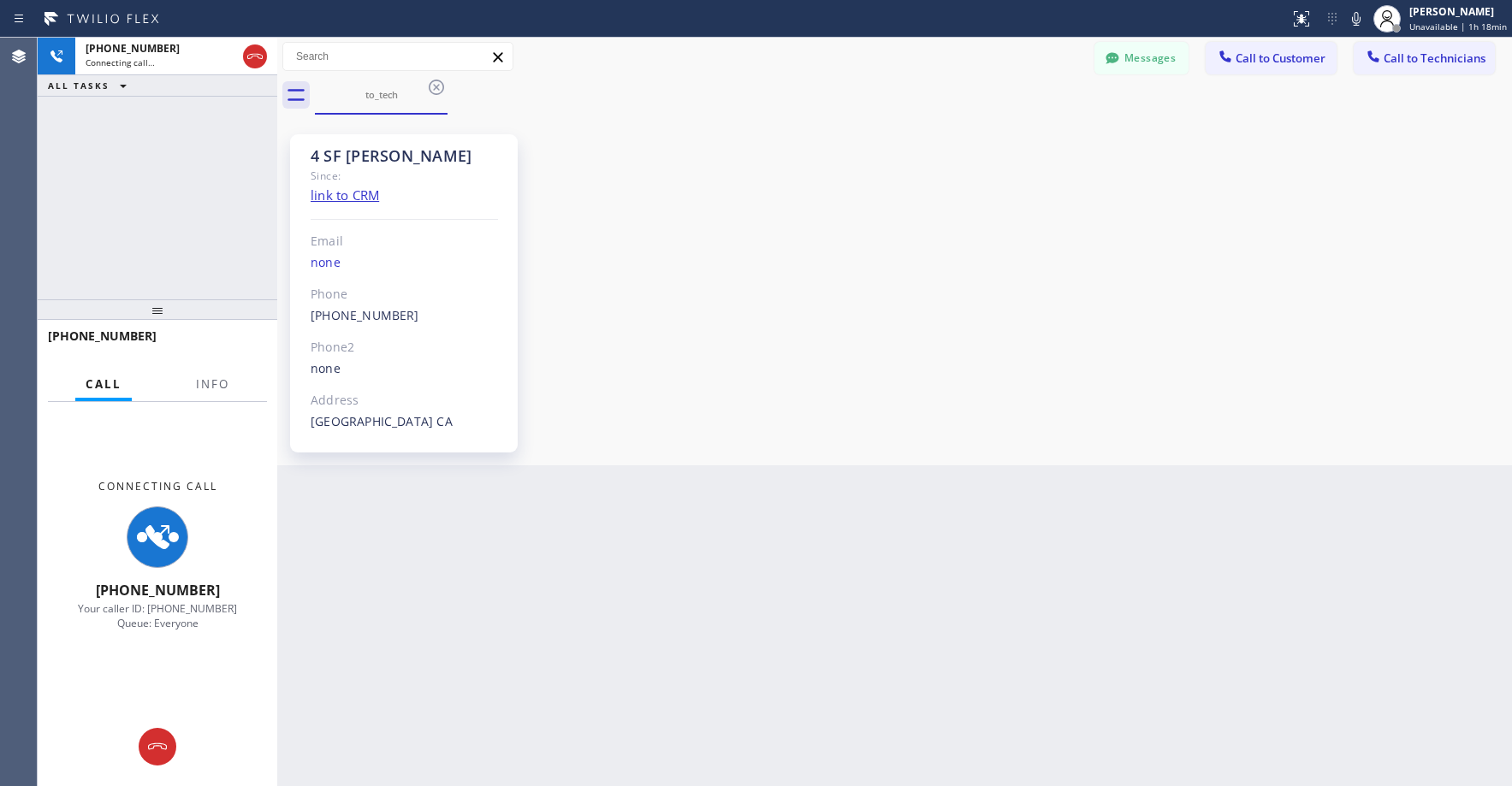
click at [149, 209] on div "+18185543383 Connecting call… ALL TASKS ALL TASKS ACTIVE TASKS TASKS IN WRAP UP" at bounding box center [157, 168] width 240 height 262
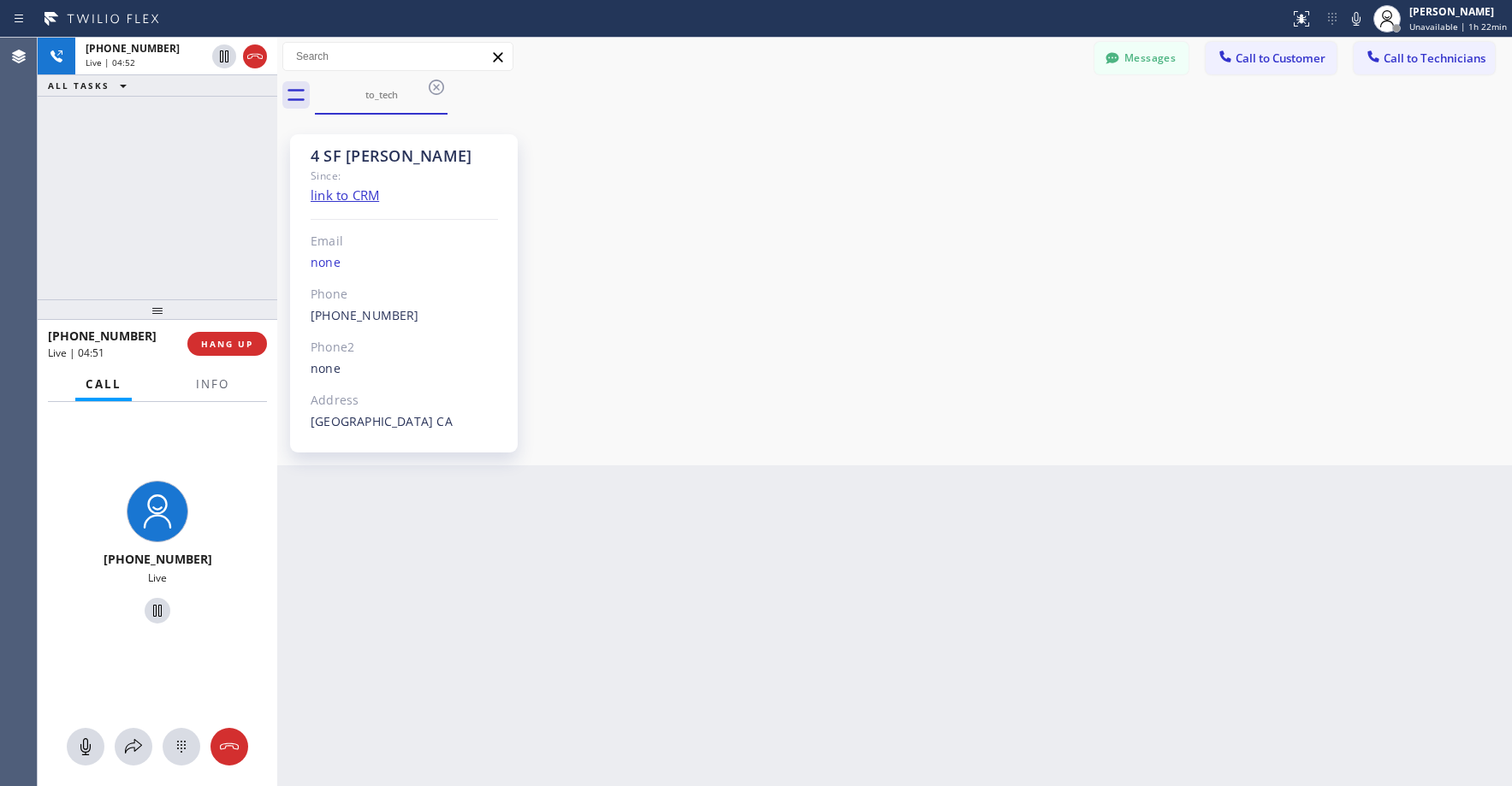
click at [169, 181] on div "+18185543383 Live | 04:52 ALL TASKS ALL TASKS ACTIVE TASKS TASKS IN WRAP UP" at bounding box center [157, 168] width 240 height 262
click at [167, 212] on div "+18185543383 Live | 08:22 ALL TASKS ALL TASKS ACTIVE TASKS TASKS IN WRAP UP" at bounding box center [157, 168] width 240 height 262
click at [200, 200] on div "+18185543383 Live | 08:41 ALL TASKS ALL TASKS ACTIVE TASKS TASKS IN WRAP UP" at bounding box center [157, 168] width 240 height 262
click at [166, 209] on div "+18185543383 Live | 09:29 ALL TASKS ALL TASKS ACTIVE TASKS TASKS IN WRAP UP" at bounding box center [157, 168] width 240 height 262
click at [193, 223] on div "+18185543383 Live | 09:43 ALL TASKS ALL TASKS ACTIVE TASKS TASKS IN WRAP UP" at bounding box center [157, 168] width 240 height 262
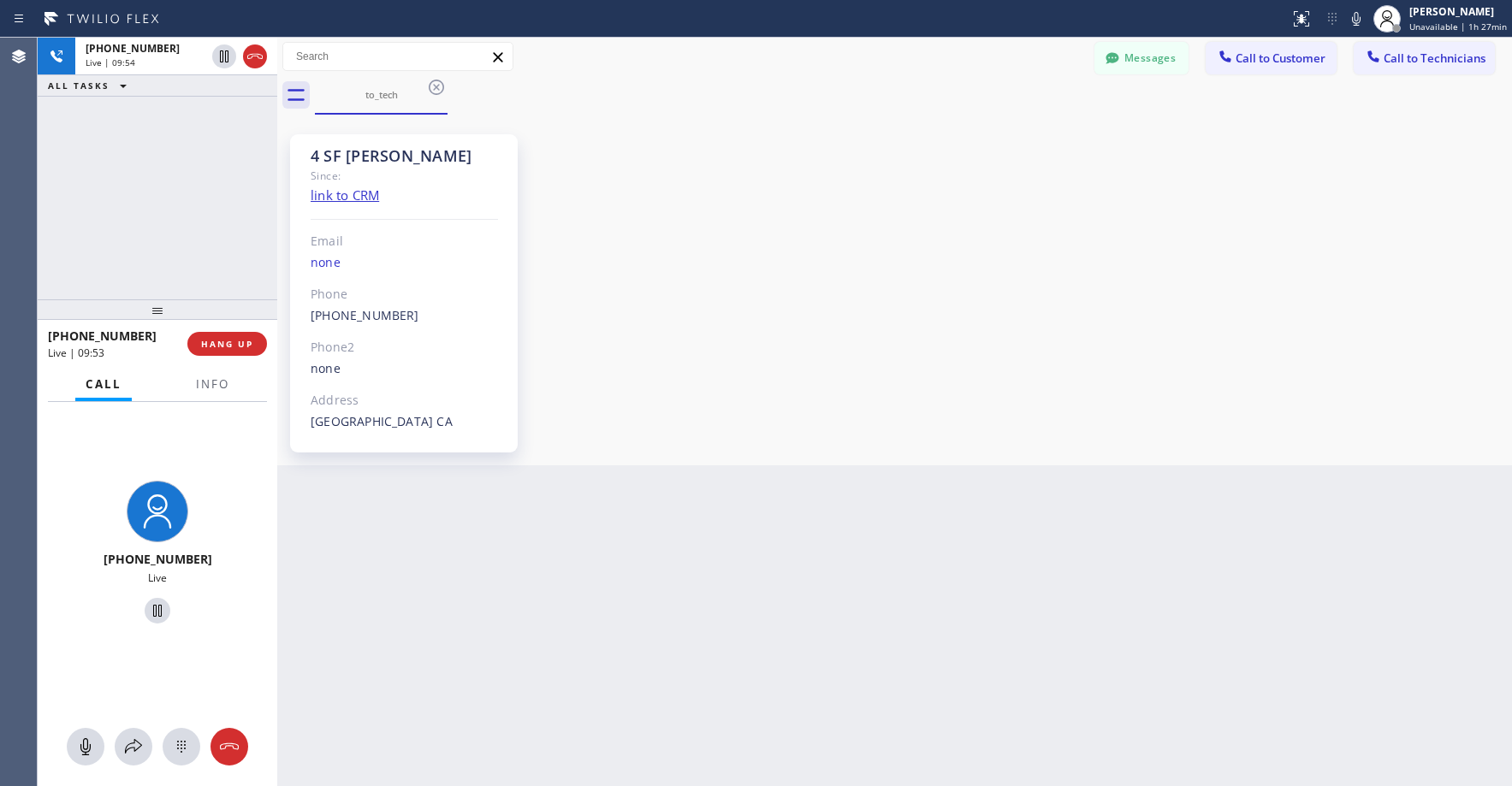
click at [162, 181] on div "+18185543383 Live | 09:54 ALL TASKS ALL TASKS ACTIVE TASKS TASKS IN WRAP UP" at bounding box center [157, 168] width 240 height 262
click at [240, 344] on span "HANG UP" at bounding box center [227, 343] width 52 height 12
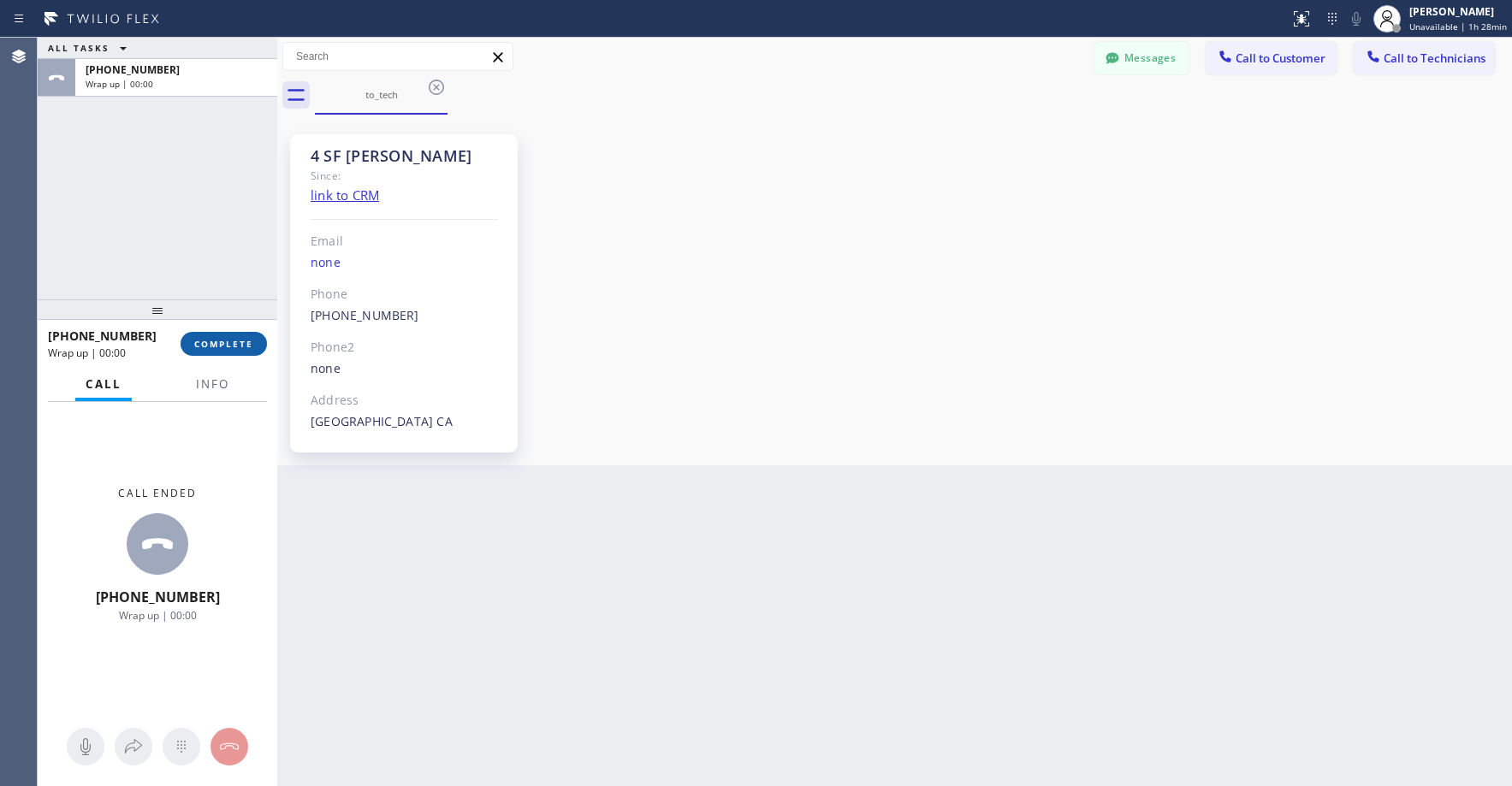
click at [241, 344] on span "COMPLETE" at bounding box center [224, 343] width 59 height 12
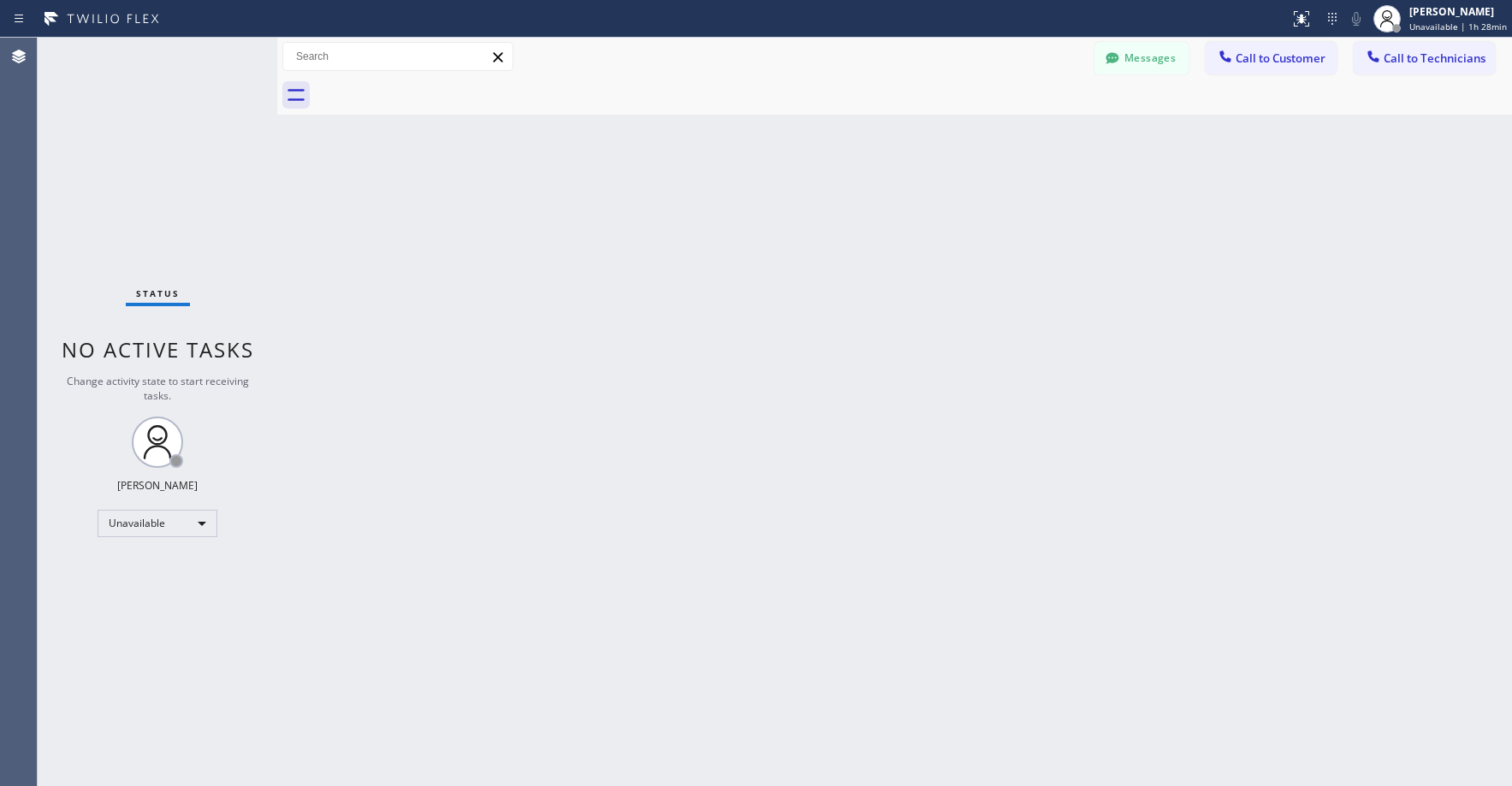
click at [199, 163] on div "Status No active tasks Change activity state to start receiving tasks. Axel Men…" at bounding box center [157, 411] width 240 height 748
click at [110, 153] on div "Status No active tasks Change activity state to start receiving tasks. Axel Men…" at bounding box center [157, 411] width 240 height 748
drag, startPoint x: 131, startPoint y: 150, endPoint x: 952, endPoint y: 206, distance: 822.9
click at [134, 152] on div "Status No active tasks Change activity state to start receiving tasks. Axel Men…" at bounding box center [157, 411] width 240 height 748
click at [160, 525] on div "Unavailable" at bounding box center [157, 523] width 120 height 27
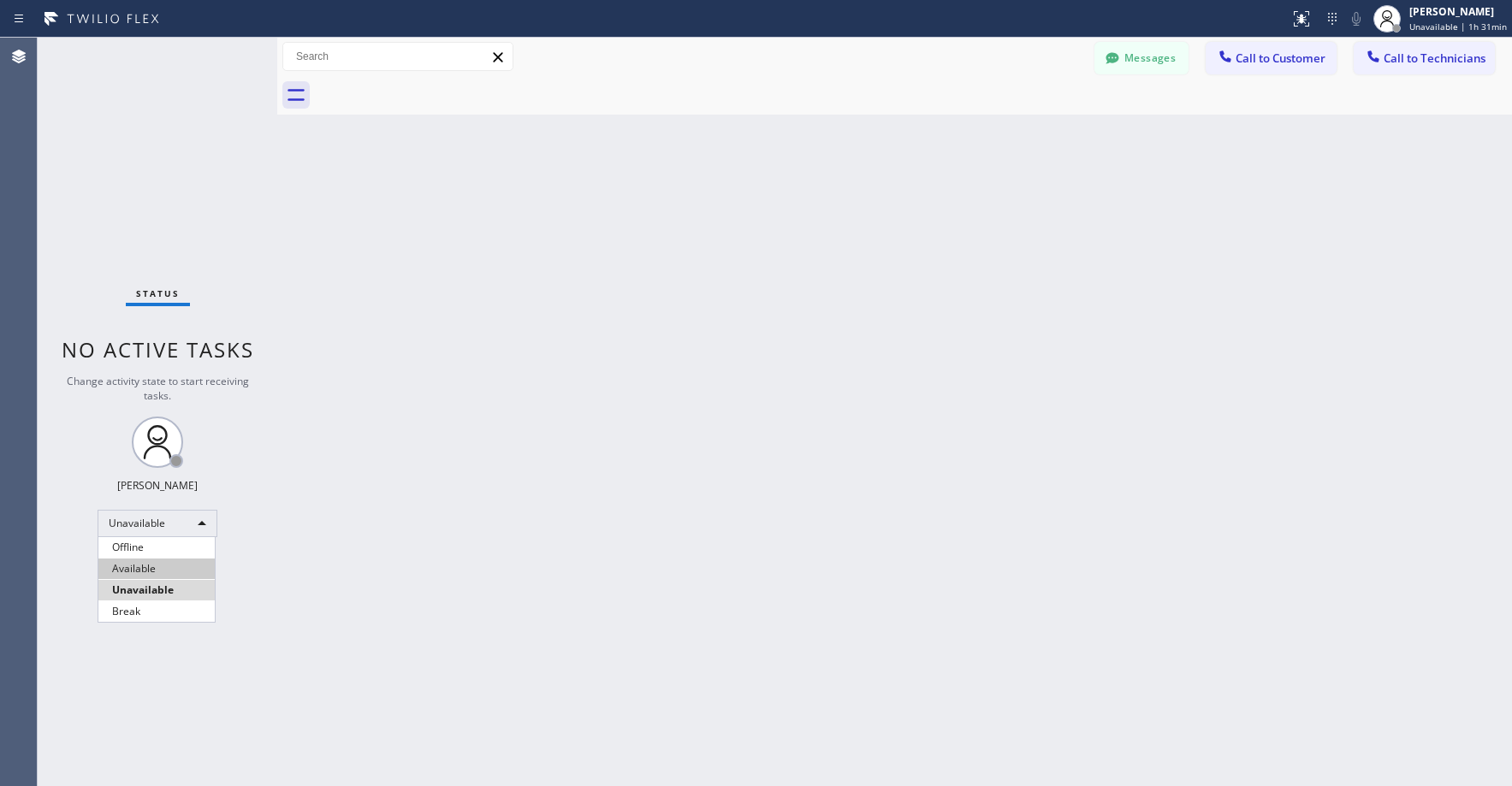
click at [151, 575] on li "Available" at bounding box center [156, 568] width 117 height 21
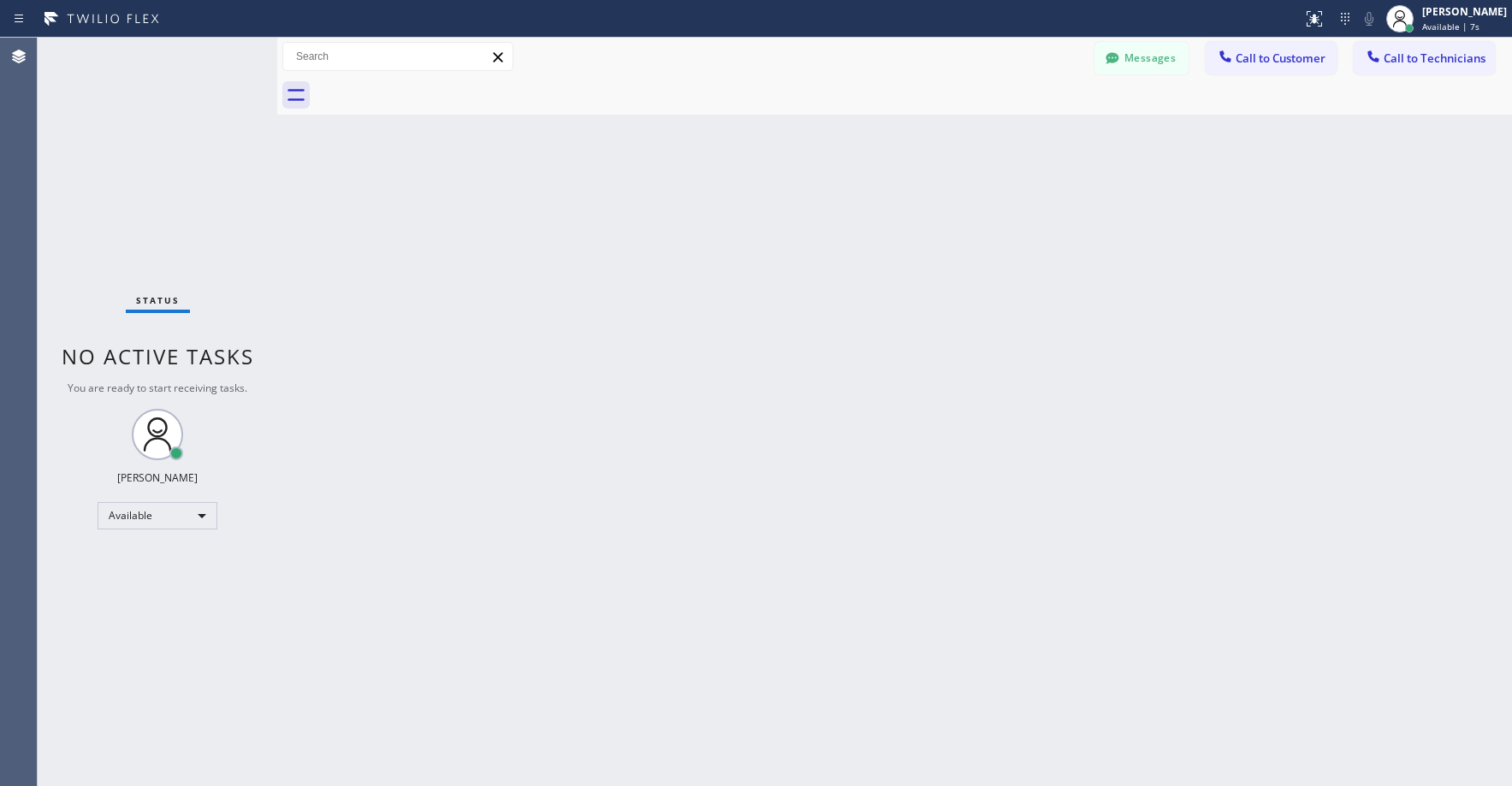
click at [150, 225] on div "Status No active tasks You are ready to start receiving tasks. Axel Mendoza Ava…" at bounding box center [157, 411] width 240 height 748
click at [164, 163] on div "Status No active tasks You are ready to start receiving tasks. Axel Mendoza Ava…" at bounding box center [157, 411] width 240 height 748
drag, startPoint x: 129, startPoint y: 166, endPoint x: 139, endPoint y: 183, distance: 19.7
click at [129, 167] on div "Status No active tasks You are ready to start receiving tasks. Axel Mendoza Ava…" at bounding box center [157, 411] width 240 height 748
click at [160, 192] on div "Status No active tasks You are ready to start receiving tasks. Axel Mendoza Ava…" at bounding box center [157, 411] width 240 height 748
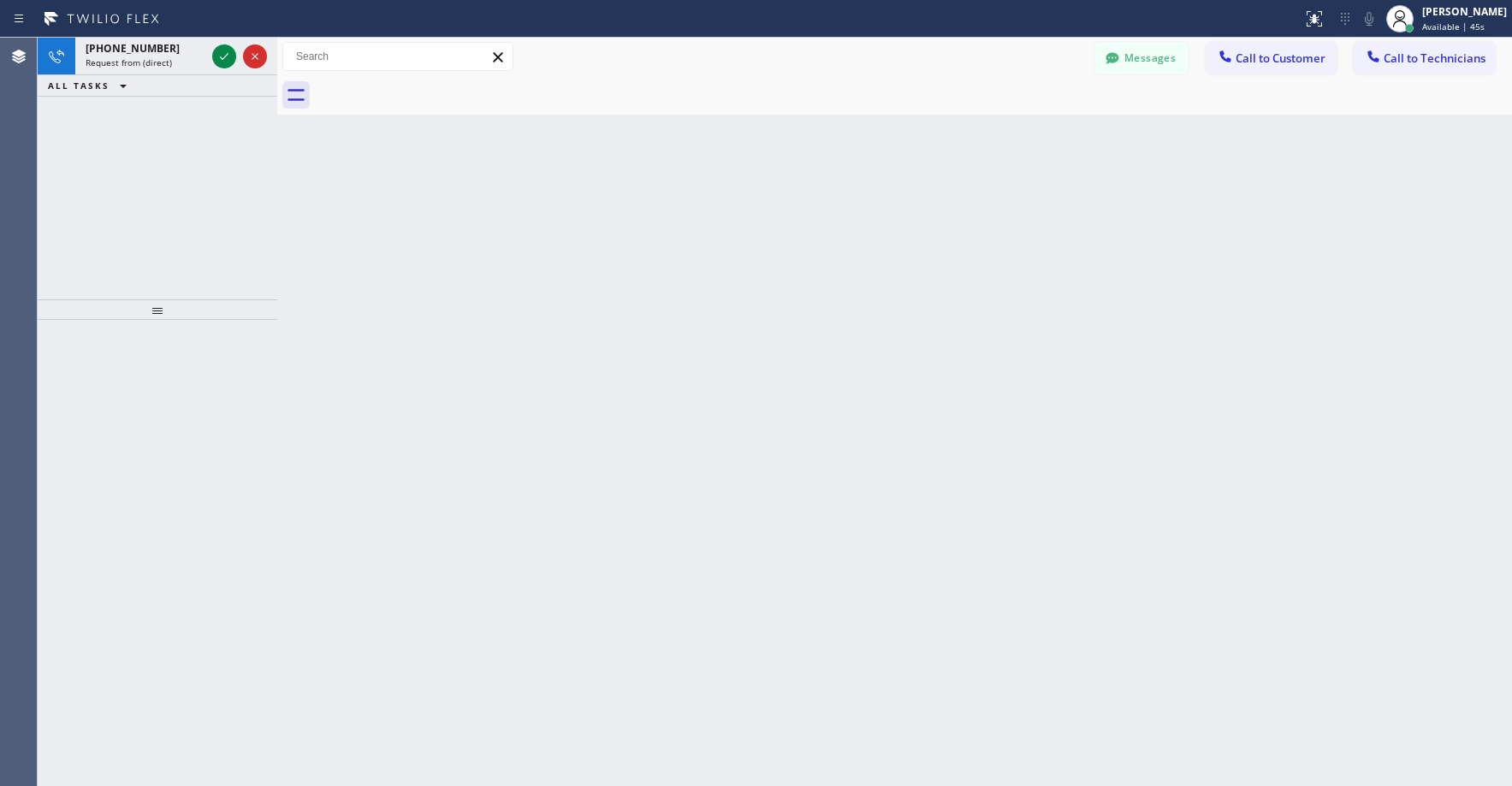
click at [177, 183] on div "+16232253718 Request from (direct) ALL TASKS ALL TASKS ACTIVE TASKS TASKS IN WR…" at bounding box center [157, 168] width 240 height 262
click at [221, 52] on icon at bounding box center [224, 56] width 21 height 21
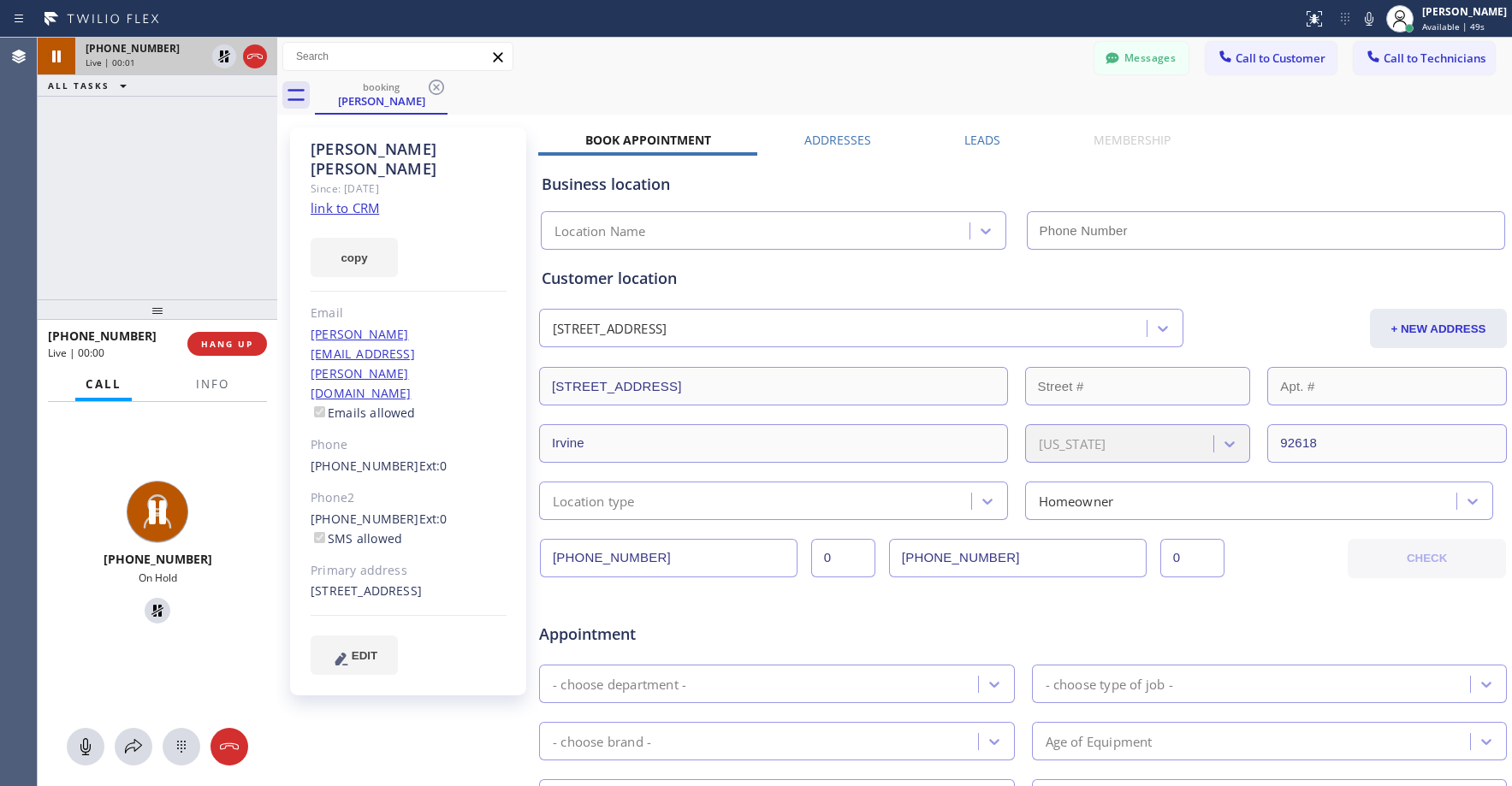
type input "(949) 565-4084"
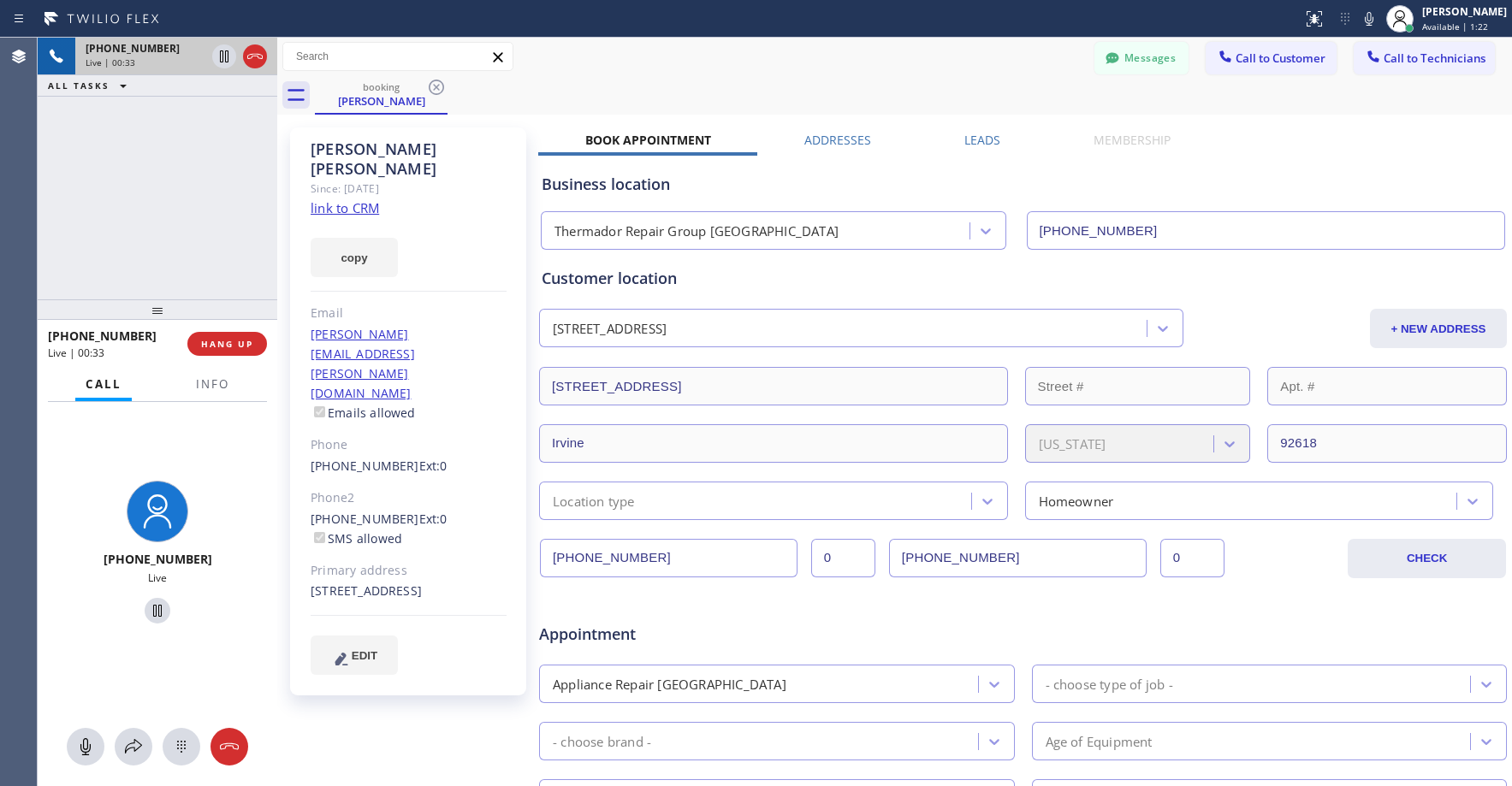
click at [130, 157] on div "+16232253718 Live | 00:33 ALL TASKS ALL TASKS ACTIVE TASKS TASKS IN WRAP UP" at bounding box center [157, 168] width 240 height 262
click at [135, 203] on div "+16232253718 Live | 00:36 ALL TASKS ALL TASKS ACTIVE TASKS TASKS IN WRAP UP" at bounding box center [157, 168] width 240 height 262
click at [220, 58] on icon at bounding box center [224, 56] width 9 height 12
click at [55, 183] on div "+16232253718 Live | 01:12 ALL TASKS ALL TASKS ACTIVE TASKS TASKS IN WRAP UP" at bounding box center [157, 168] width 240 height 262
click at [220, 62] on icon at bounding box center [224, 56] width 12 height 12
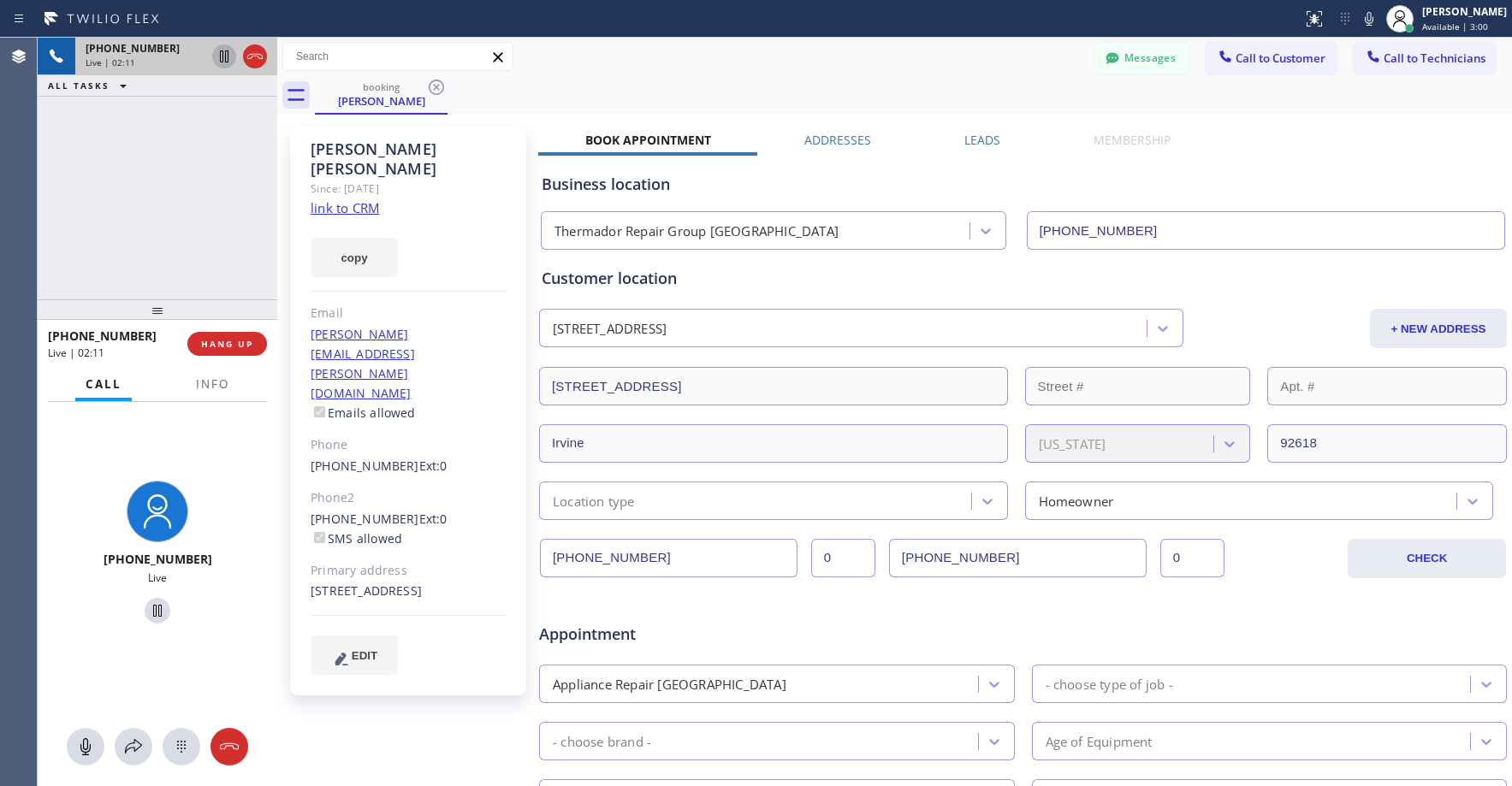
click at [200, 196] on div "+16232253718 Live | 02:11 ALL TASKS ALL TASKS ACTIVE TASKS TASKS IN WRAP UP" at bounding box center [157, 168] width 240 height 262
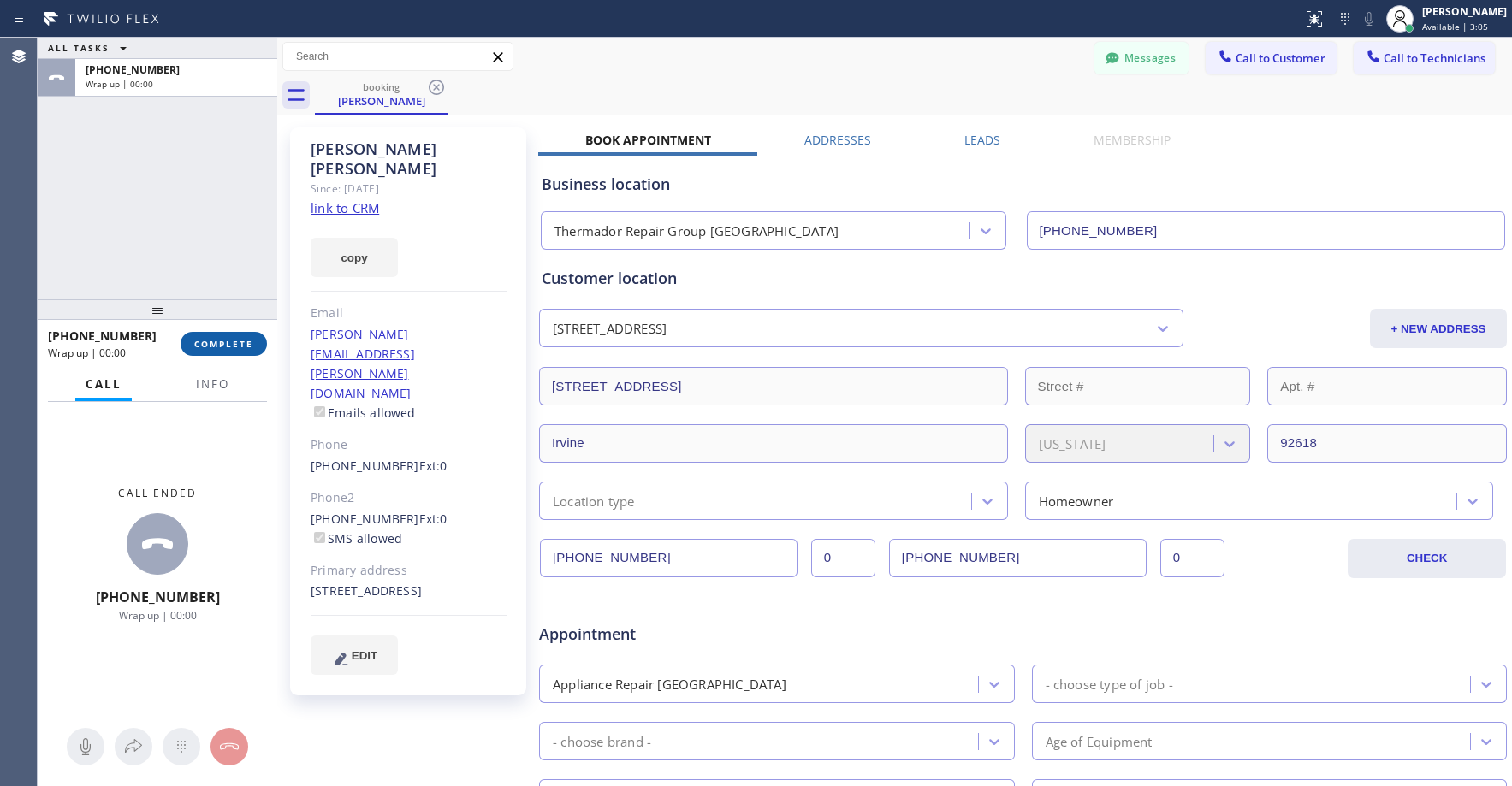
click at [228, 342] on span "COMPLETE" at bounding box center [224, 343] width 59 height 12
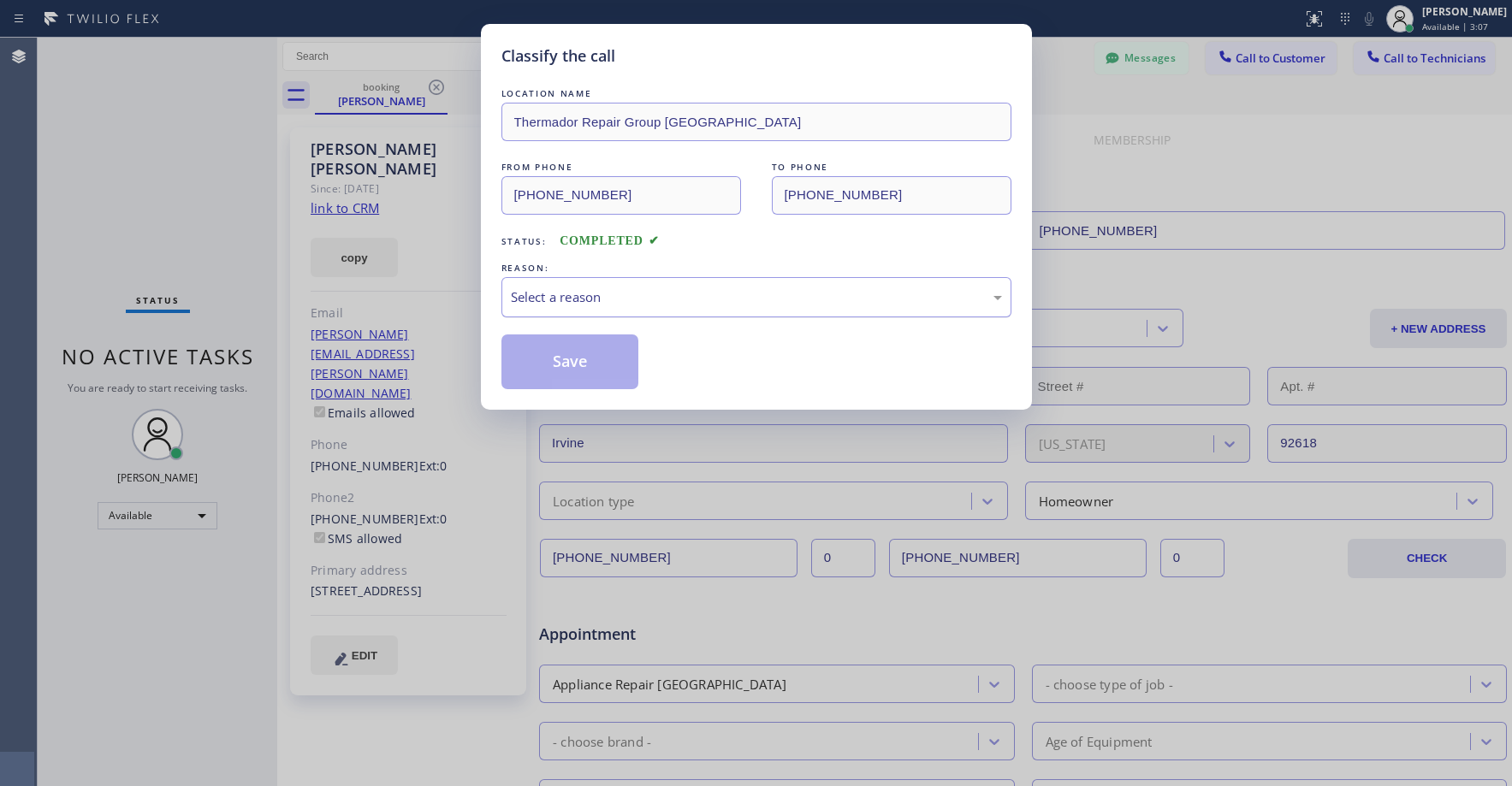
click at [701, 307] on div "Select a reason" at bounding box center [756, 296] width 510 height 40
click at [589, 355] on button "Save" at bounding box center [570, 362] width 137 height 55
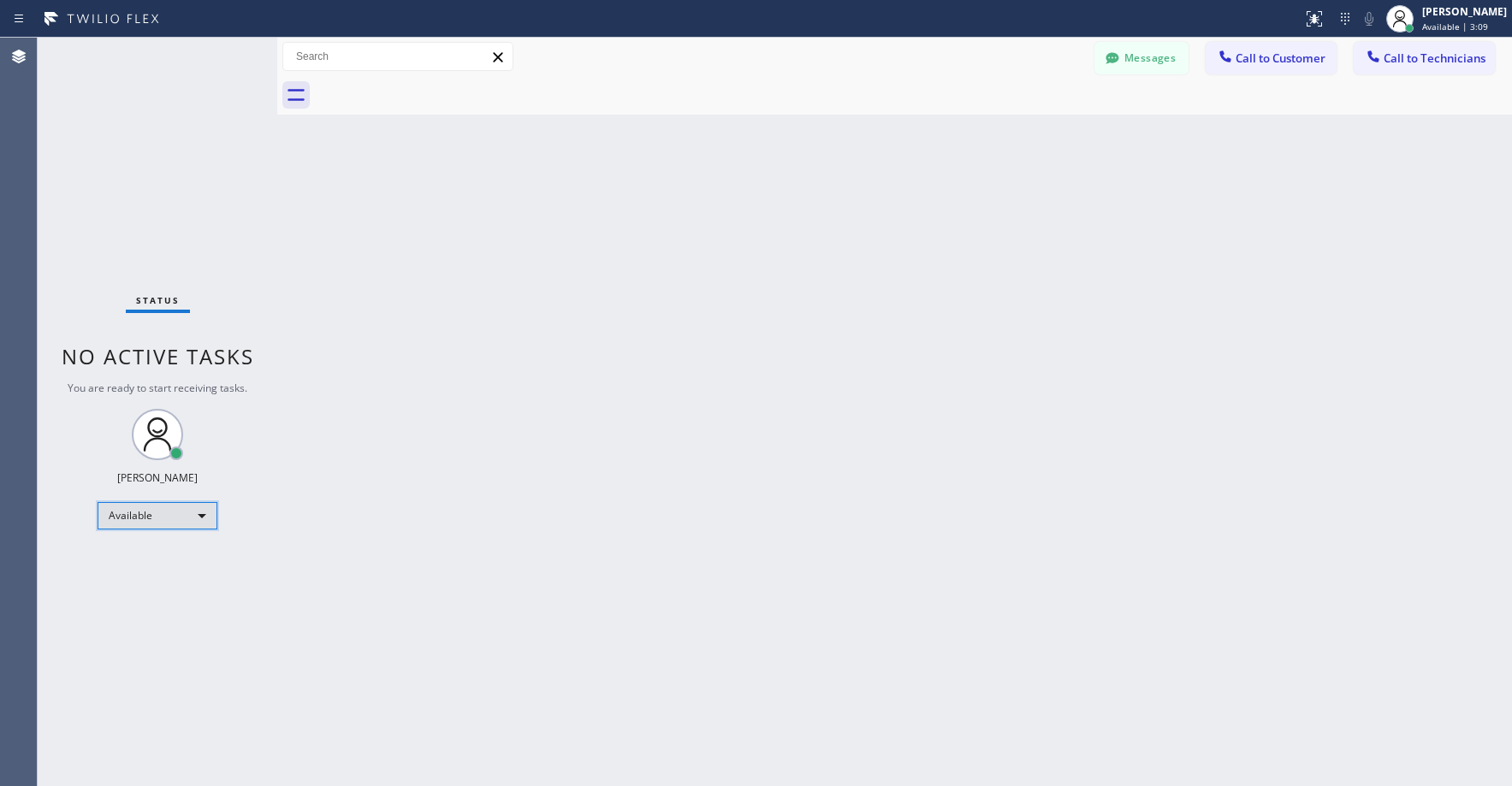
click at [179, 523] on div "Available" at bounding box center [157, 516] width 120 height 27
click at [149, 576] on li "Unavailable" at bounding box center [156, 582] width 117 height 21
drag, startPoint x: 184, startPoint y: 216, endPoint x: 169, endPoint y: 348, distance: 132.8
click at [184, 219] on div "Status No active tasks You are ready to start receiving tasks. Axel Mendoza Ava…" at bounding box center [157, 411] width 240 height 748
drag, startPoint x: 149, startPoint y: 191, endPoint x: 163, endPoint y: 522, distance: 331.3
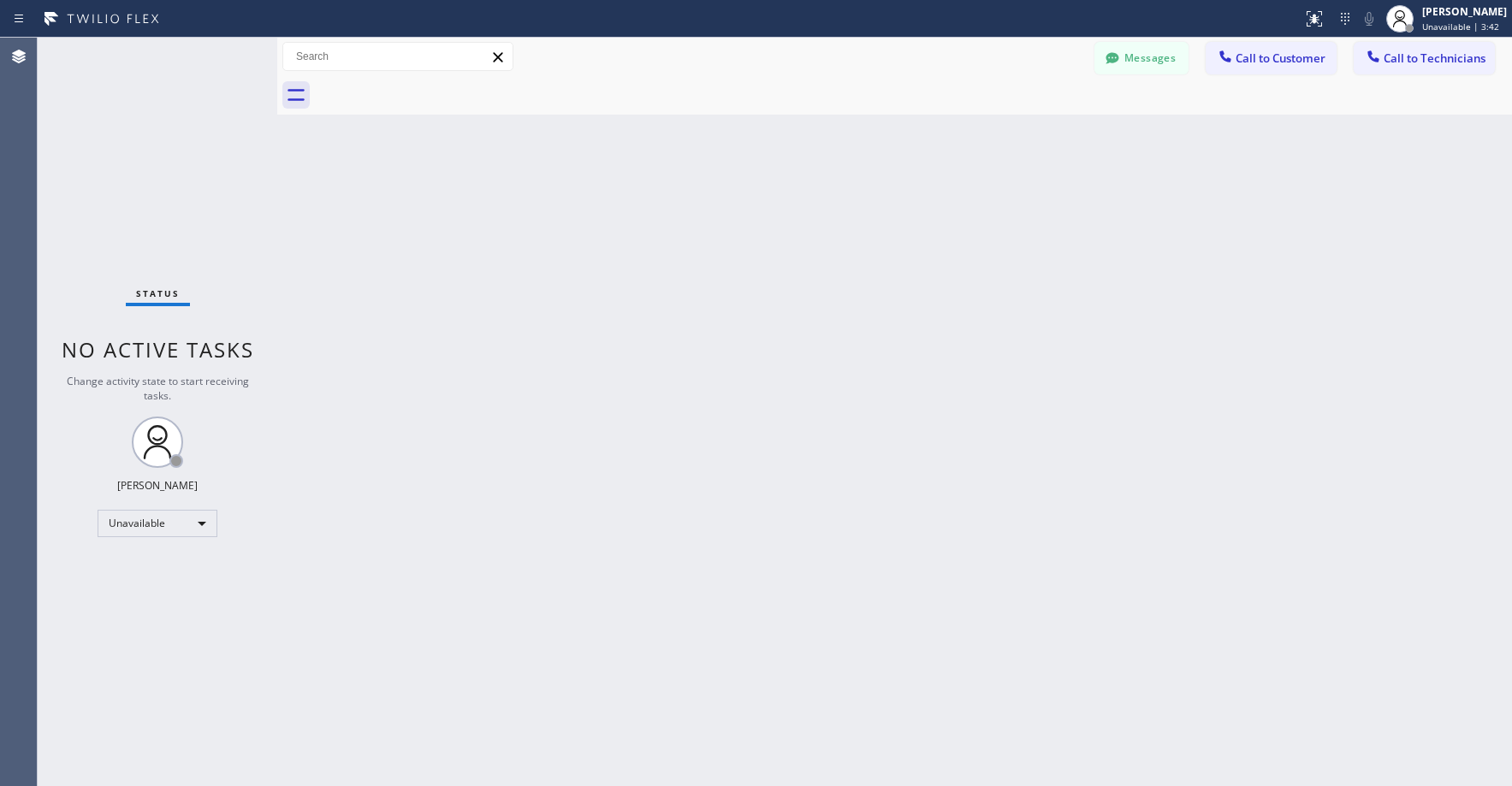
click at [152, 204] on div "Status No active tasks Change activity state to start receiving tasks. Axel Men…" at bounding box center [157, 411] width 240 height 748
click at [116, 198] on div "Status No active tasks Change activity state to start receiving tasks. Axel Men…" at bounding box center [157, 411] width 240 height 748
click at [103, 126] on div "Status No active tasks Change activity state to start receiving tasks. Axel Men…" at bounding box center [157, 411] width 240 height 748
click at [140, 124] on div "Status No active tasks Change activity state to start receiving tasks. Axel Men…" at bounding box center [157, 411] width 240 height 748
drag, startPoint x: 162, startPoint y: 244, endPoint x: 165, endPoint y: 278, distance: 34.1
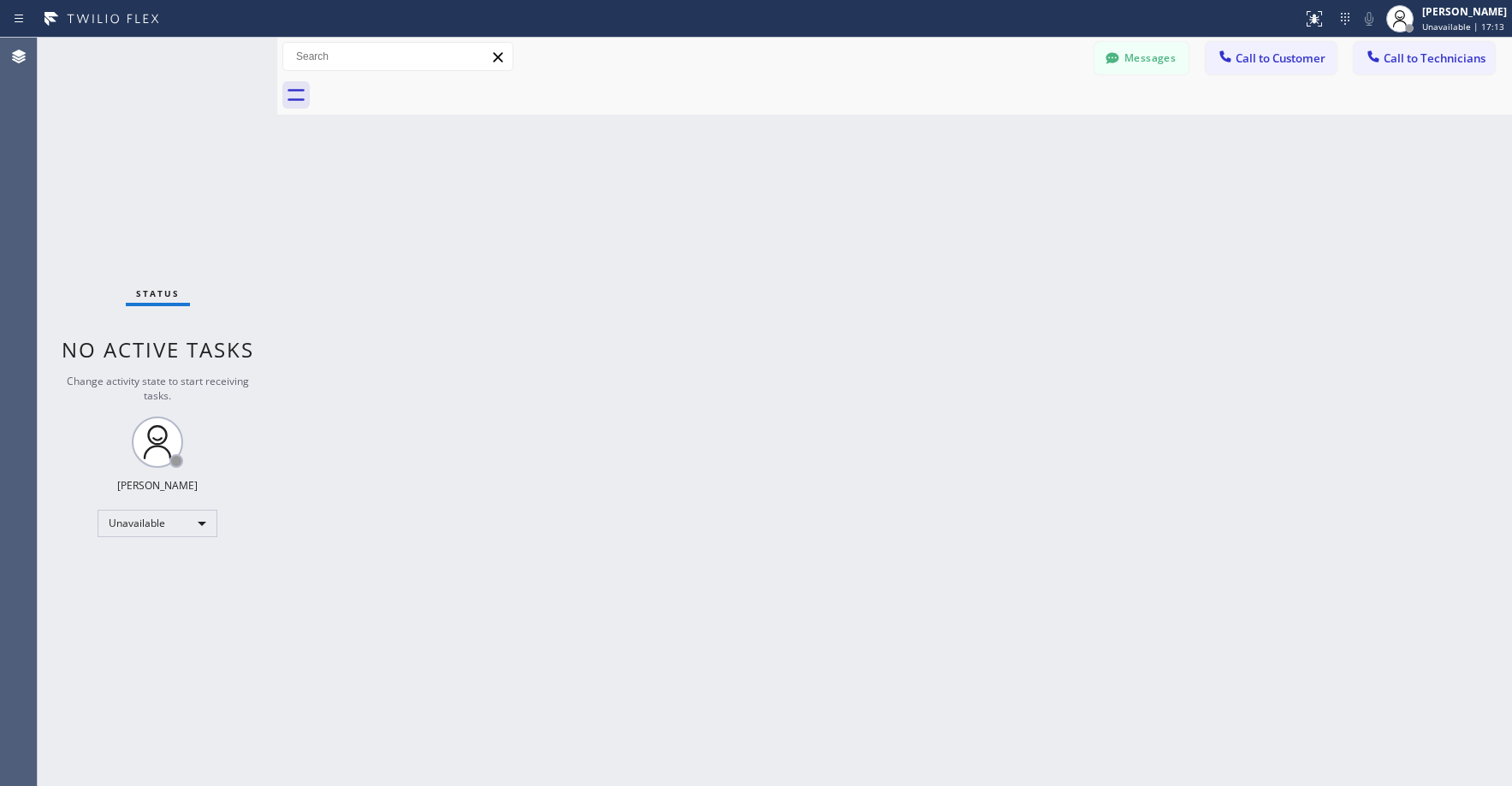
click at [162, 244] on div "Status No active tasks Change activity state to start receiving tasks. Axel Men…" at bounding box center [157, 411] width 240 height 748
click at [171, 168] on div "Status No active tasks Change activity state to start receiving tasks. Axel Men…" at bounding box center [157, 411] width 240 height 748
drag, startPoint x: 177, startPoint y: 156, endPoint x: 178, endPoint y: 260, distance: 104.0
click at [177, 162] on div "Status No active tasks Change activity state to start receiving tasks. Axel Men…" at bounding box center [157, 411] width 240 height 748
drag, startPoint x: 144, startPoint y: 172, endPoint x: 153, endPoint y: 331, distance: 159.3
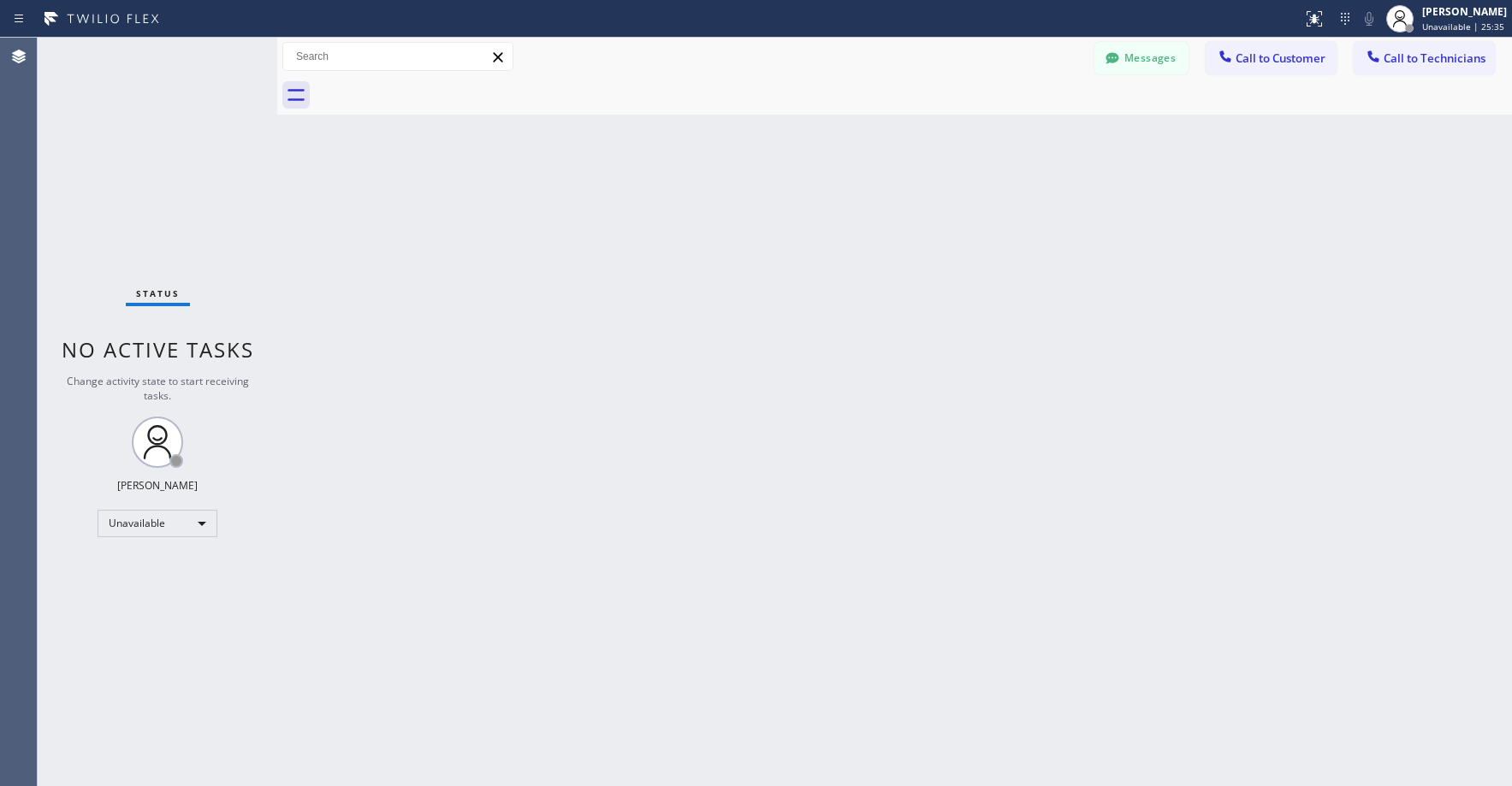
click at [144, 177] on div "Status No active tasks Change activity state to start receiving tasks. Axel Men…" at bounding box center [157, 411] width 240 height 748
click at [133, 525] on div "Unavailable" at bounding box center [157, 523] width 120 height 27
click at [141, 611] on li "Break" at bounding box center [156, 611] width 117 height 21
click at [157, 205] on div "Status No active tasks Change activity state to start receiving tasks. Axel Men…" at bounding box center [157, 411] width 240 height 748
click at [155, 531] on div "Break" at bounding box center [157, 523] width 120 height 27
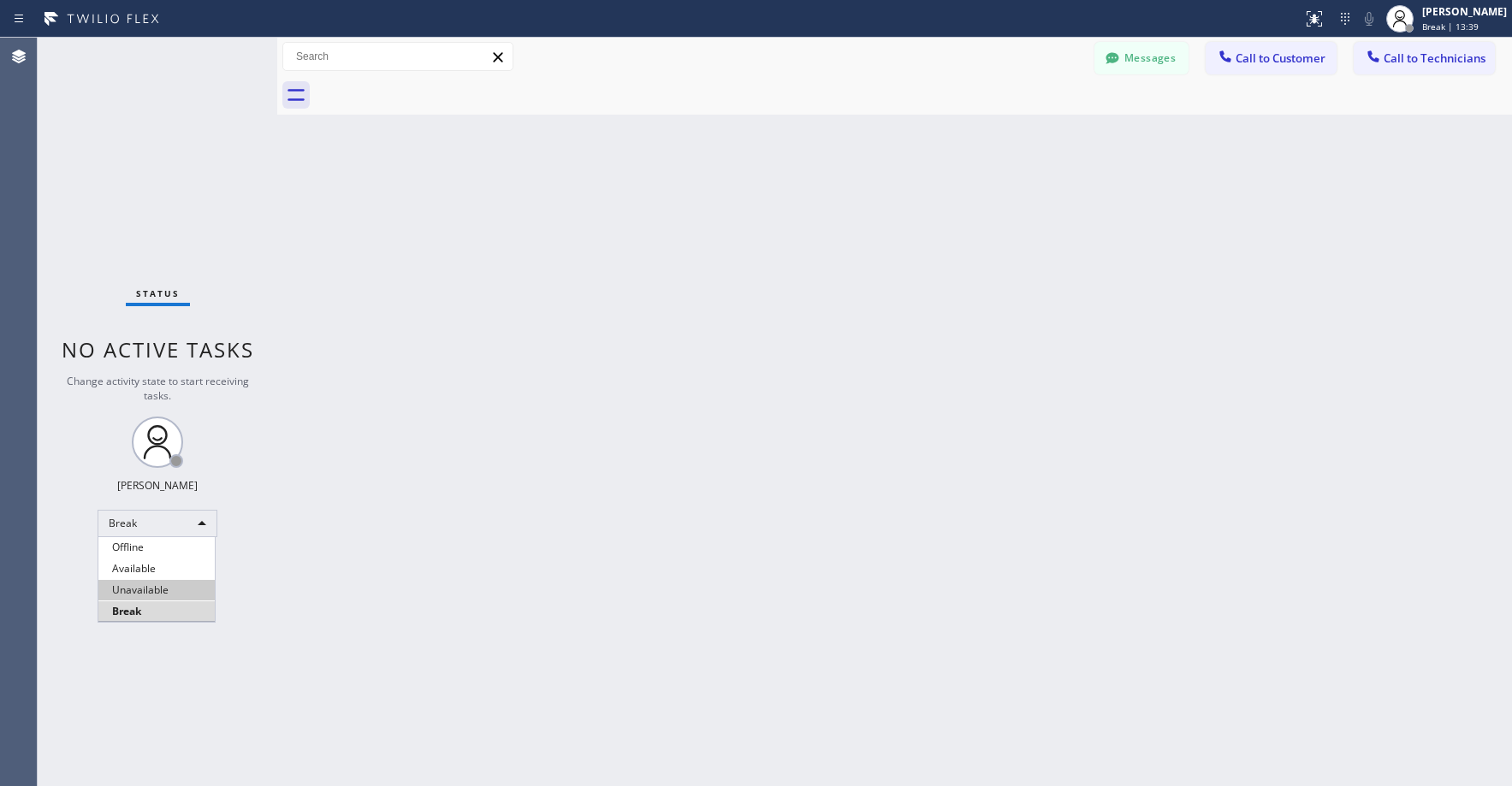
click at [161, 590] on li "Unavailable" at bounding box center [156, 590] width 117 height 21
drag, startPoint x: 156, startPoint y: 144, endPoint x: 325, endPoint y: 323, distance: 246.2
click at [162, 152] on div "Status No active tasks Change activity state to start receiving tasks. Axel Men…" at bounding box center [157, 411] width 240 height 748
click at [183, 174] on div "Status No active tasks Change activity state to start receiving tasks. Axel Men…" at bounding box center [157, 411] width 240 height 748
click at [156, 196] on div "Status No active tasks Change activity state to start receiving tasks. Axel Men…" at bounding box center [157, 411] width 240 height 748
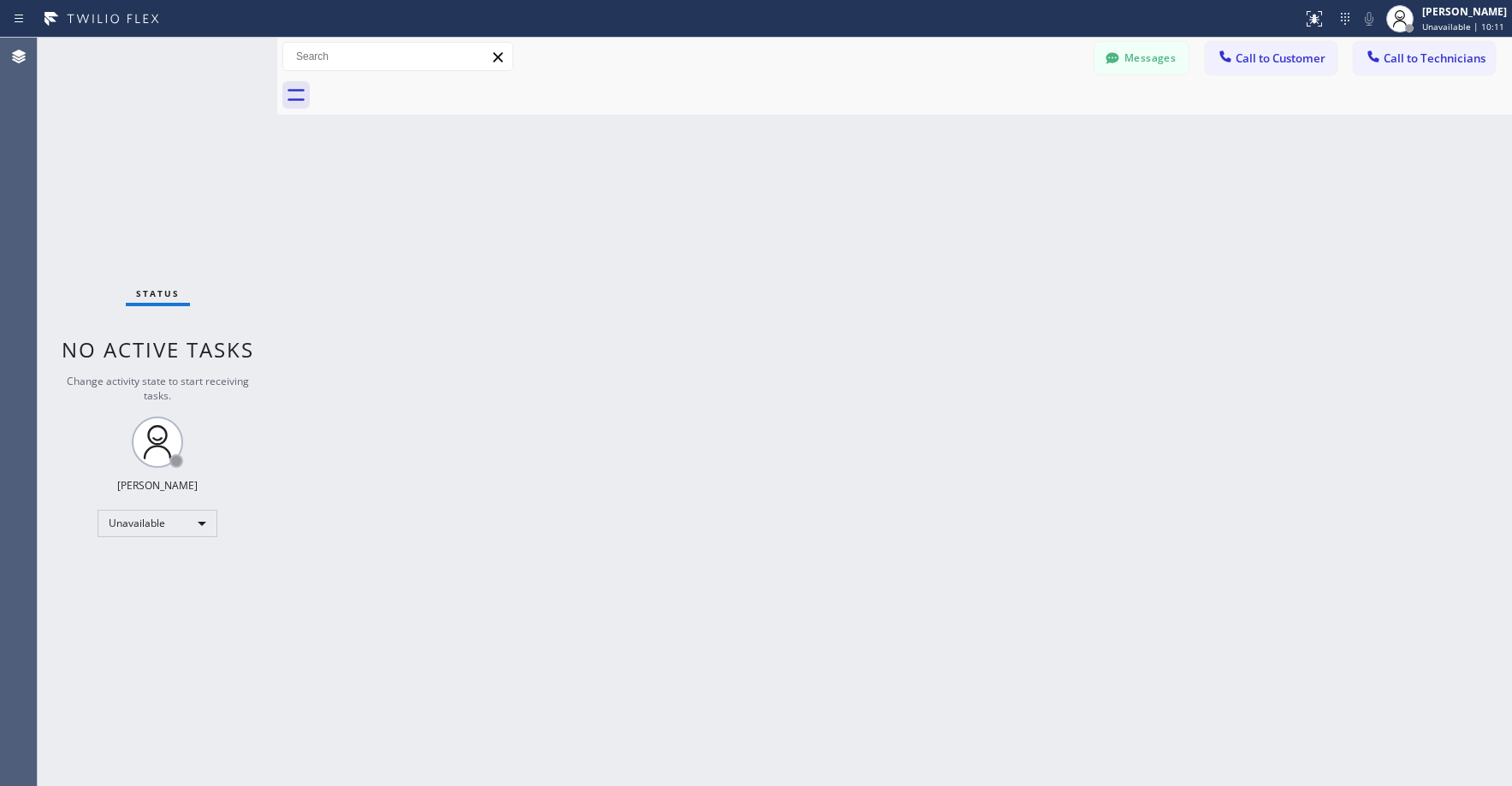
drag, startPoint x: 163, startPoint y: 163, endPoint x: 122, endPoint y: 436, distance: 276.1
click at [163, 164] on div "Status No active tasks Change activity state to start receiving tasks. Axel Men…" at bounding box center [157, 411] width 240 height 748
drag, startPoint x: 734, startPoint y: 436, endPoint x: 304, endPoint y: 253, distance: 467.3
click at [725, 431] on div "Back to Dashboard Change Sender ID Customers Technicians RP Ryan Pratt 09/08 04…" at bounding box center [893, 411] width 1234 height 748
click at [182, 189] on div "Status No active tasks Change activity state to start receiving tasks. Axel Men…" at bounding box center [157, 411] width 240 height 748
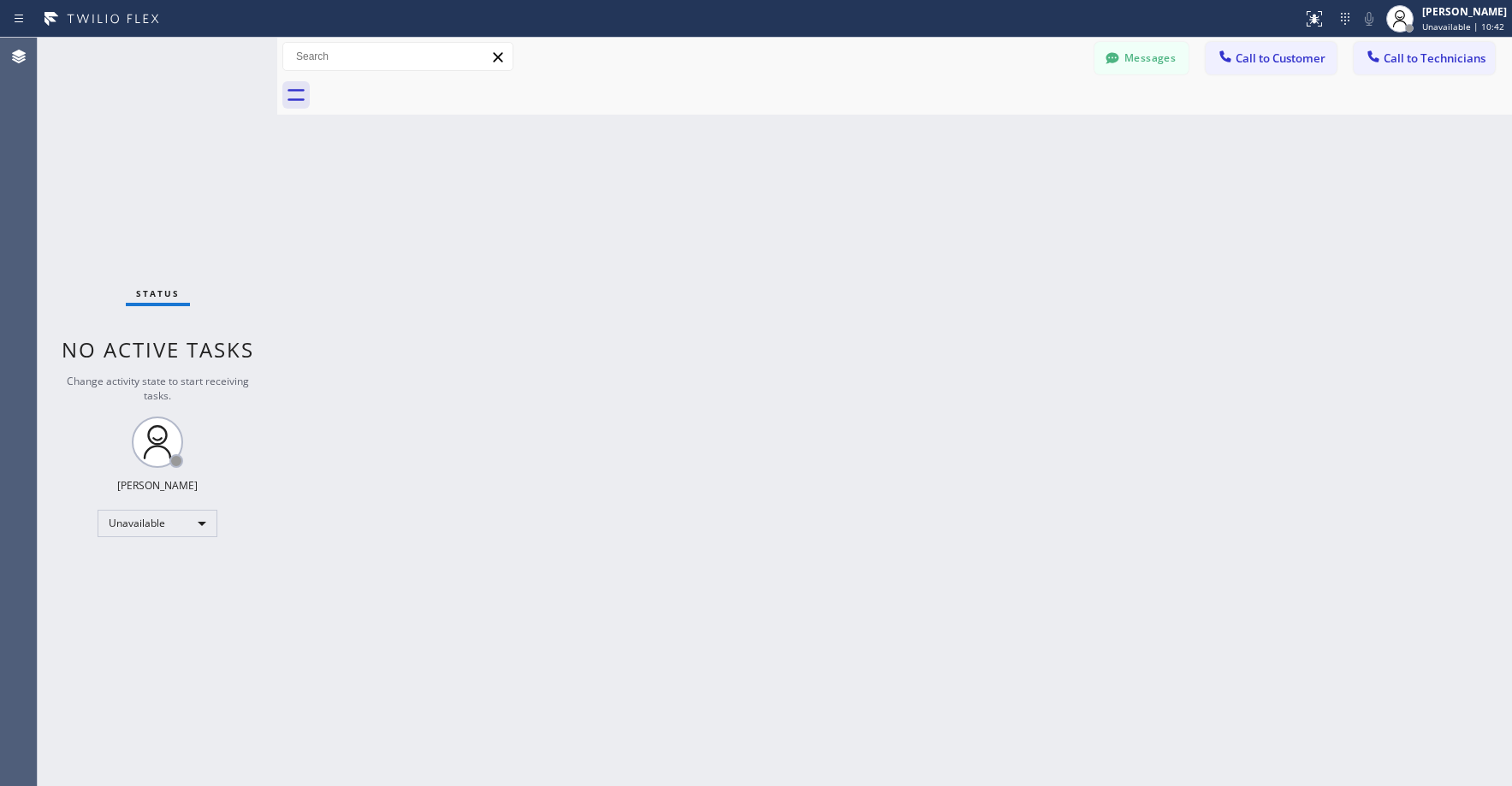
drag, startPoint x: 133, startPoint y: 96, endPoint x: 130, endPoint y: 148, distance: 52.1
click at [131, 102] on div "Status No active tasks Change activity state to start receiving tasks. Axel Men…" at bounding box center [157, 411] width 240 height 748
click at [145, 156] on div "Status No active tasks Change activity state to start receiving tasks. Axel Men…" at bounding box center [157, 411] width 240 height 748
click at [136, 120] on div "Status No active tasks Change activity state to start receiving tasks. Axel Men…" at bounding box center [157, 411] width 240 height 748
click at [135, 169] on div "Status No active tasks Change activity state to start receiving tasks. Axel Men…" at bounding box center [157, 411] width 240 height 748
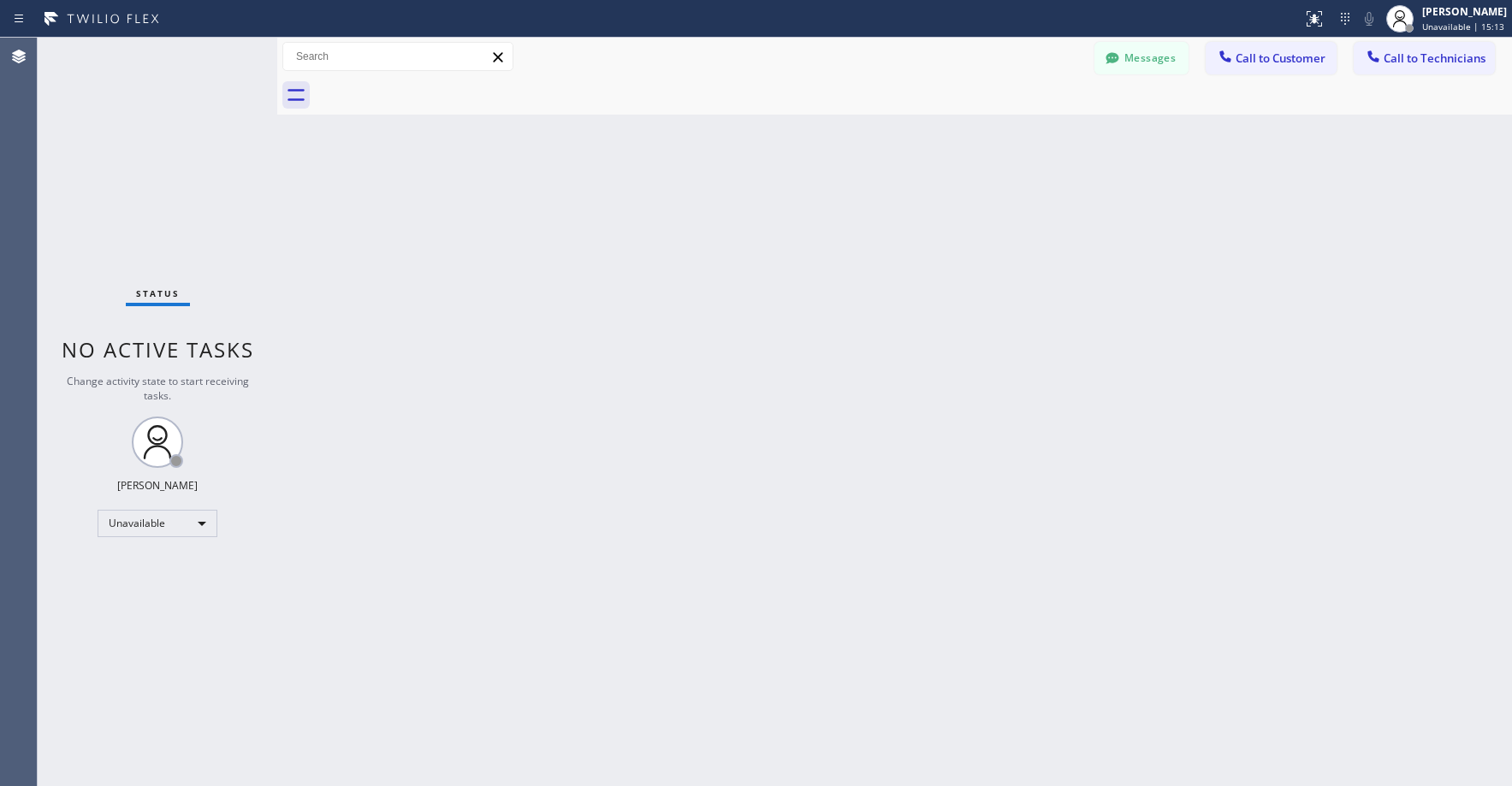
click at [126, 128] on div "Status No active tasks Change activity state to start receiving tasks. Axel Men…" at bounding box center [157, 411] width 240 height 748
click at [157, 157] on div "Status No active tasks Change activity state to start receiving tasks. Axel Men…" at bounding box center [157, 411] width 240 height 748
click at [117, 157] on div "Status No active tasks Change activity state to start receiving tasks. Axel Men…" at bounding box center [157, 411] width 240 height 748
click at [144, 157] on div "Status No active tasks Change activity state to start receiving tasks. Axel Men…" at bounding box center [157, 411] width 240 height 748
drag, startPoint x: 144, startPoint y: 130, endPoint x: 145, endPoint y: 170, distance: 40.0
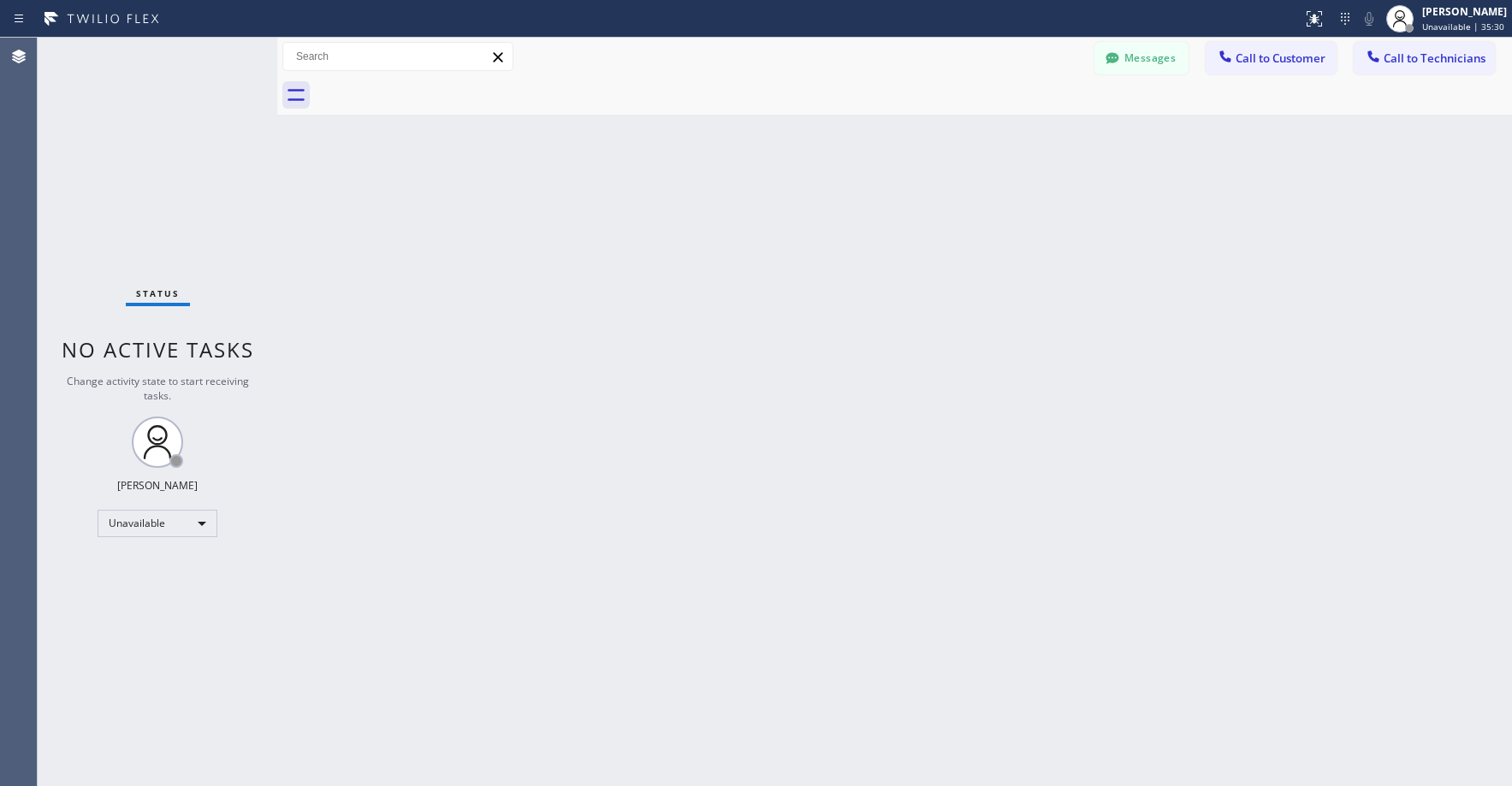
click at [144, 133] on div "Status No active tasks Change activity state to start receiving tasks. Axel Men…" at bounding box center [157, 411] width 240 height 748
click at [130, 169] on div "Status No active tasks Change activity state to start receiving tasks. Axel Men…" at bounding box center [157, 411] width 240 height 748
click at [170, 167] on div "Status No active tasks Change activity state to start receiving tasks. Axel Men…" at bounding box center [157, 411] width 240 height 748
click at [172, 164] on div "Status No active tasks Change activity state to start receiving tasks. Axel Men…" at bounding box center [157, 411] width 240 height 748
click at [98, 124] on div "Status No active tasks Change activity state to start receiving tasks. Axel Men…" at bounding box center [157, 411] width 240 height 748
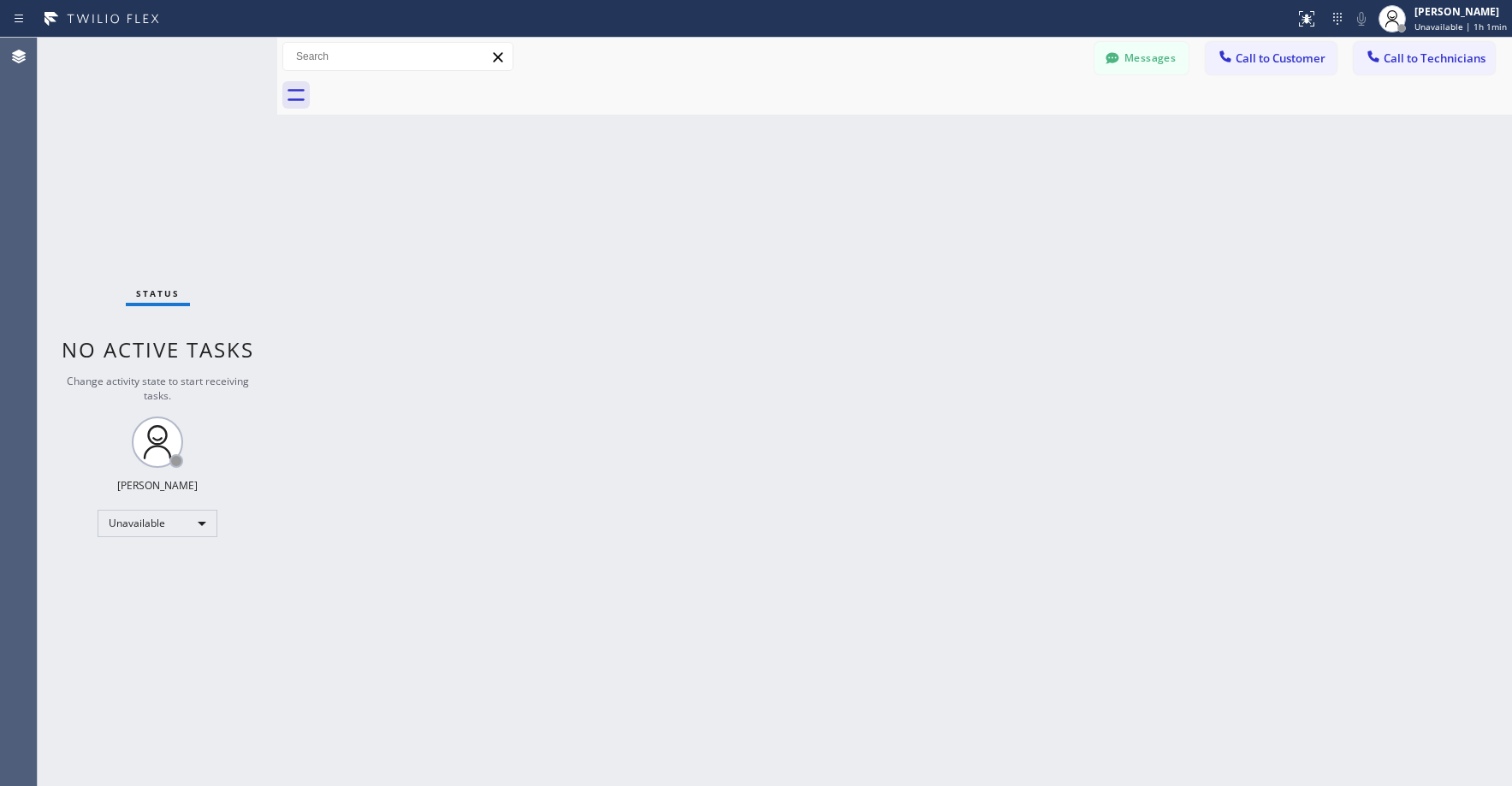
click at [154, 159] on div "Status No active tasks Change activity state to start receiving tasks. Axel Men…" at bounding box center [157, 411] width 240 height 748
